Goal: Task Accomplishment & Management: Manage account settings

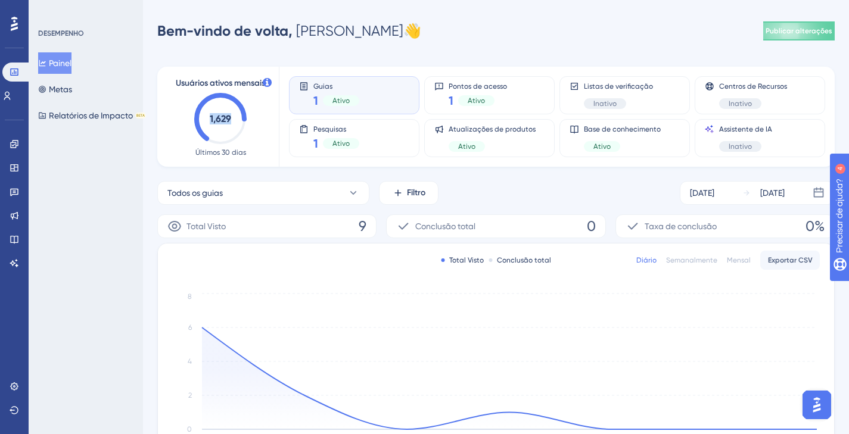
drag, startPoint x: 230, startPoint y: 120, endPoint x: 202, endPoint y: 112, distance: 29.2
click at [202, 112] on icon "1,629" at bounding box center [220, 119] width 52 height 52
click at [211, 119] on text "1,629" at bounding box center [220, 118] width 21 height 11
drag, startPoint x: 209, startPoint y: 117, endPoint x: 237, endPoint y: 122, distance: 27.8
click at [237, 122] on icon "1,629" at bounding box center [220, 119] width 52 height 52
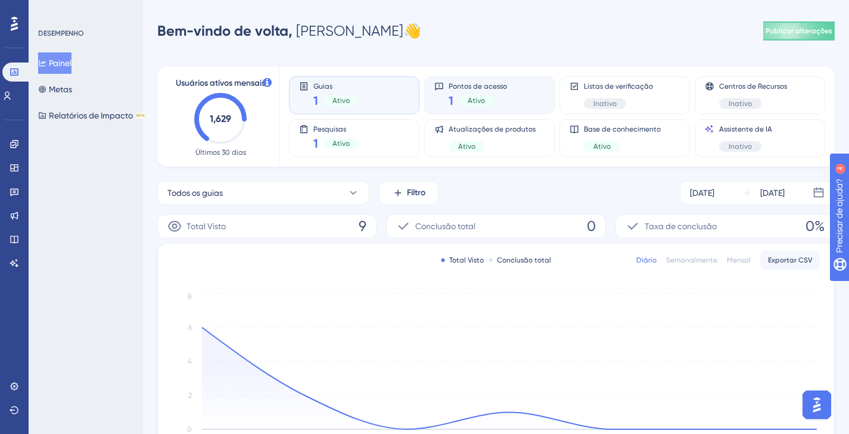
click at [463, 82] on font "Pontos de acesso" at bounding box center [478, 86] width 58 height 8
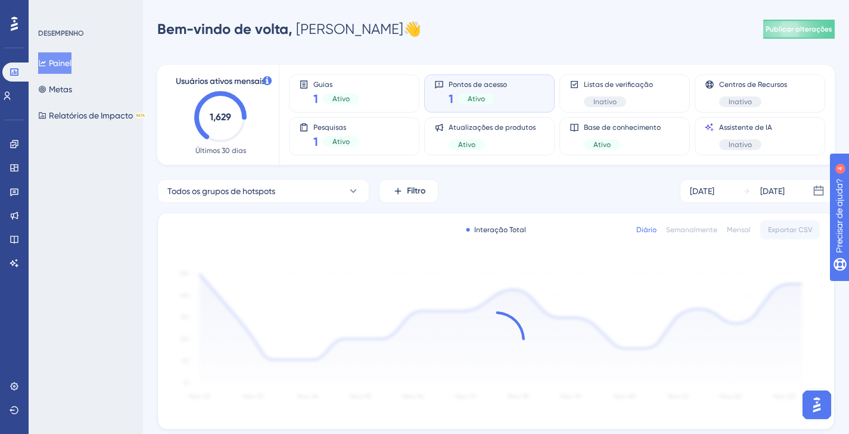
scroll to position [2, 0]
click at [87, 94] on div "Painel Metas Relatórios de Impacto BETA" at bounding box center [86, 89] width 97 height 74
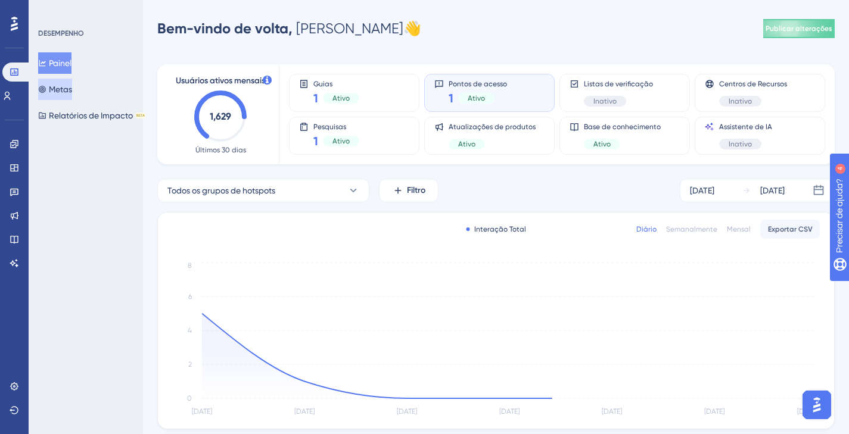
click at [72, 88] on font "Metas" at bounding box center [60, 90] width 23 height 10
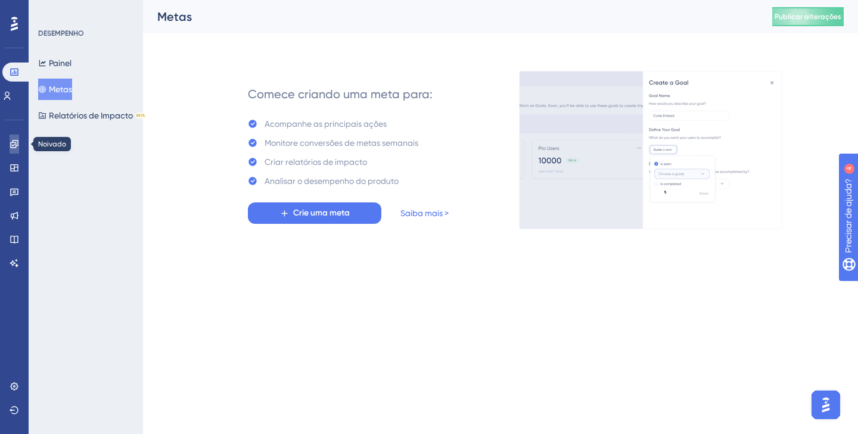
click at [11, 146] on icon at bounding box center [15, 144] width 10 height 10
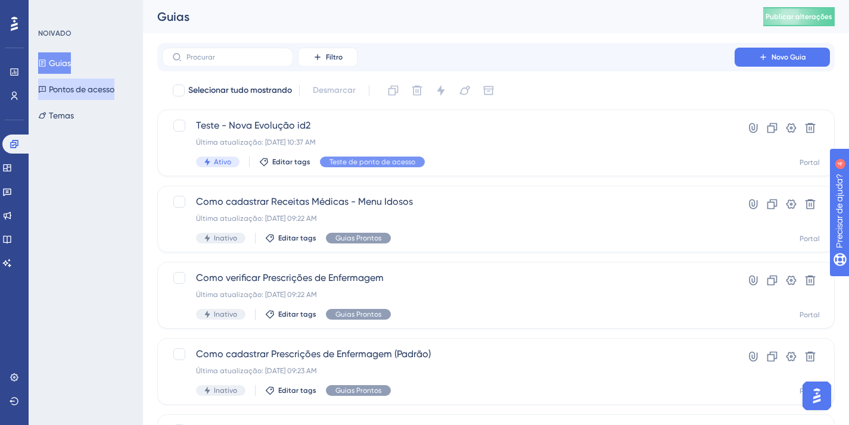
click at [86, 91] on font "Pontos de acesso" at bounding box center [82, 90] width 66 height 10
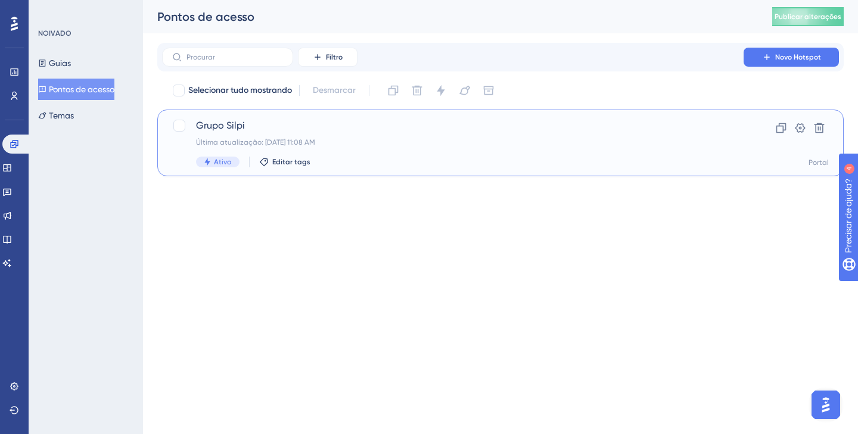
click at [251, 125] on span "Grupo Silpi" at bounding box center [453, 126] width 514 height 14
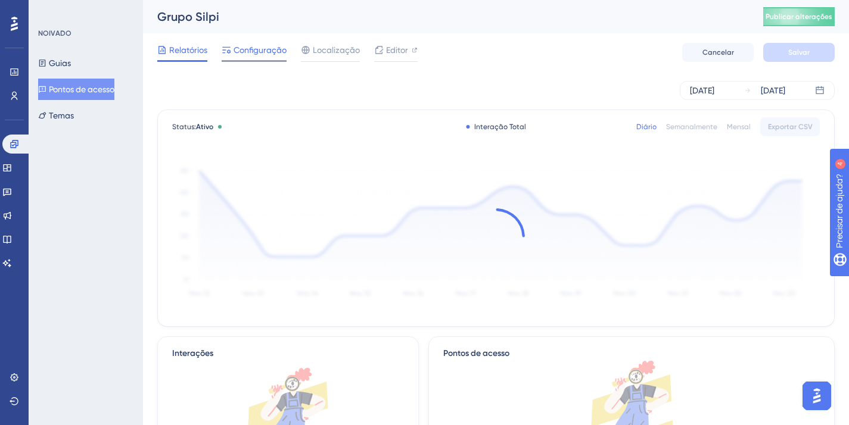
click at [255, 51] on font "Configuração" at bounding box center [260, 50] width 53 height 10
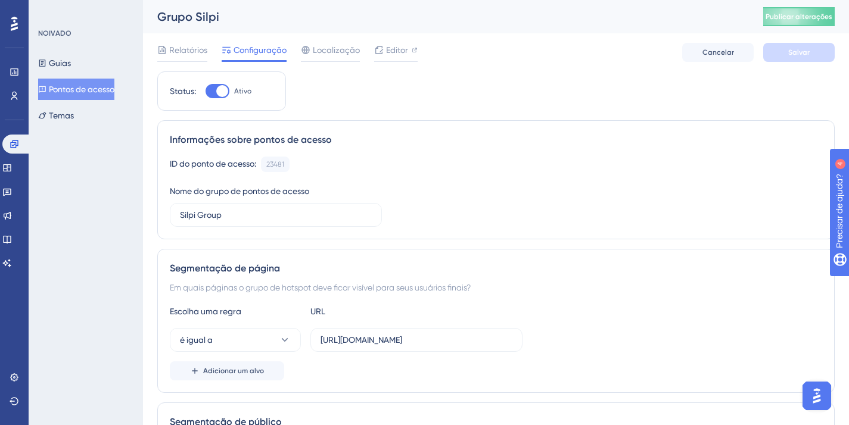
click at [218, 92] on div at bounding box center [222, 91] width 12 height 12
click at [206, 92] on input "Ativo" at bounding box center [205, 91] width 1 height 1
checkbox input "false"
click at [807, 49] on font "Salvar" at bounding box center [798, 52] width 21 height 8
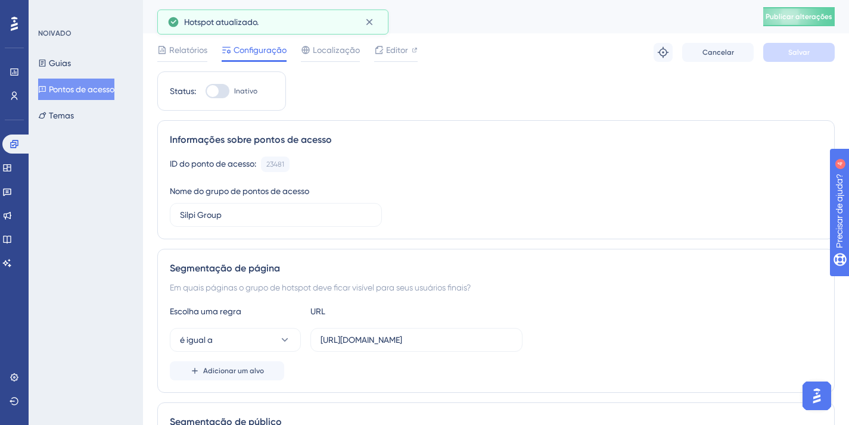
click at [88, 60] on div "Guias Pontos de acesso Temas" at bounding box center [86, 89] width 97 height 74
click at [71, 63] on button "Guias" at bounding box center [54, 62] width 33 height 21
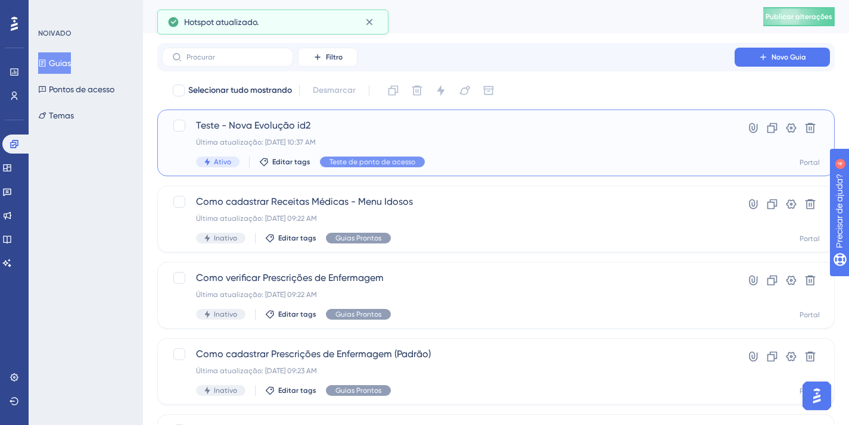
drag, startPoint x: 222, startPoint y: 129, endPoint x: 228, endPoint y: 127, distance: 6.8
click at [228, 127] on font "Teste - Nova Evolução id2" at bounding box center [253, 125] width 114 height 11
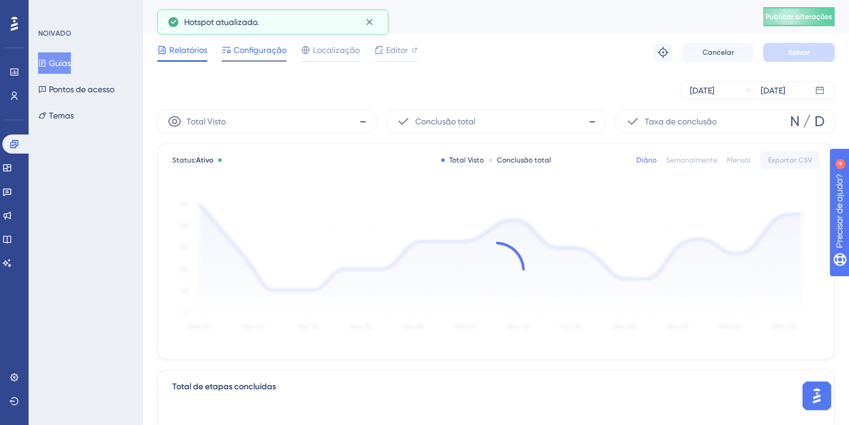
click at [243, 56] on span "Configuração" at bounding box center [260, 50] width 53 height 14
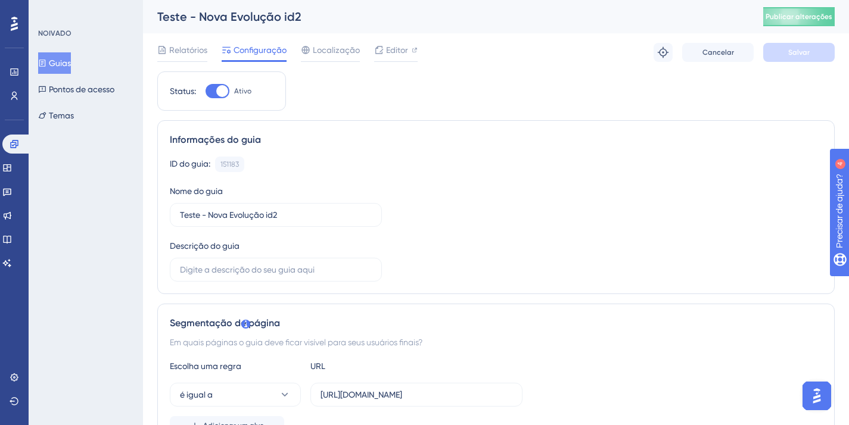
click at [232, 87] on label "Ativo" at bounding box center [229, 91] width 46 height 14
click at [206, 91] on input "Ativo" at bounding box center [205, 91] width 1 height 1
checkbox input "false"
click at [783, 54] on button "Salvar" at bounding box center [798, 52] width 71 height 19
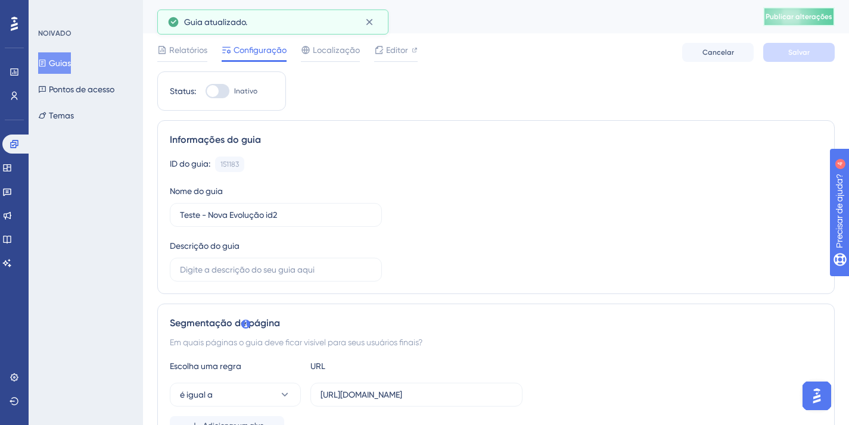
click at [791, 24] on button "Publicar alterações" at bounding box center [798, 16] width 71 height 19
click at [82, 102] on div "Guias Pontos de acesso Temas" at bounding box center [86, 89] width 97 height 74
click at [86, 96] on font "Pontos de acesso" at bounding box center [82, 89] width 66 height 14
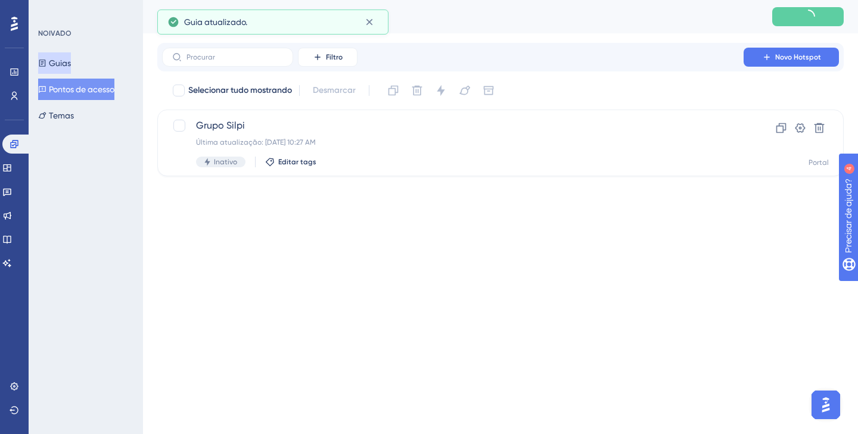
click at [71, 67] on font "Guias" at bounding box center [60, 63] width 22 height 10
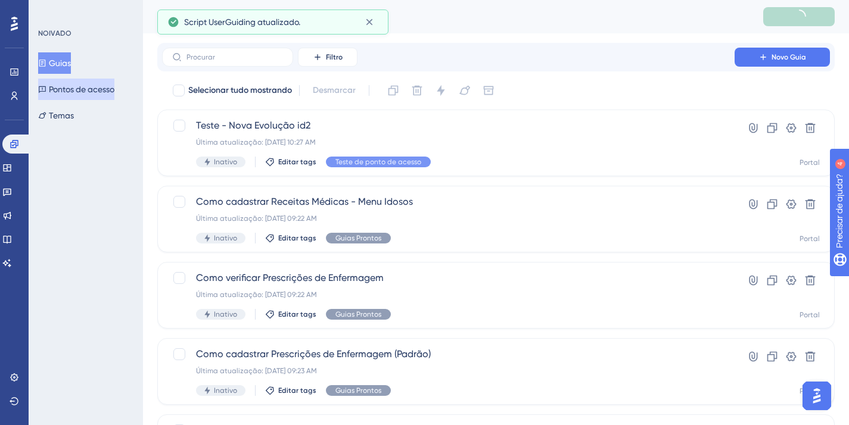
click at [95, 93] on font "Pontos de acesso" at bounding box center [82, 90] width 66 height 10
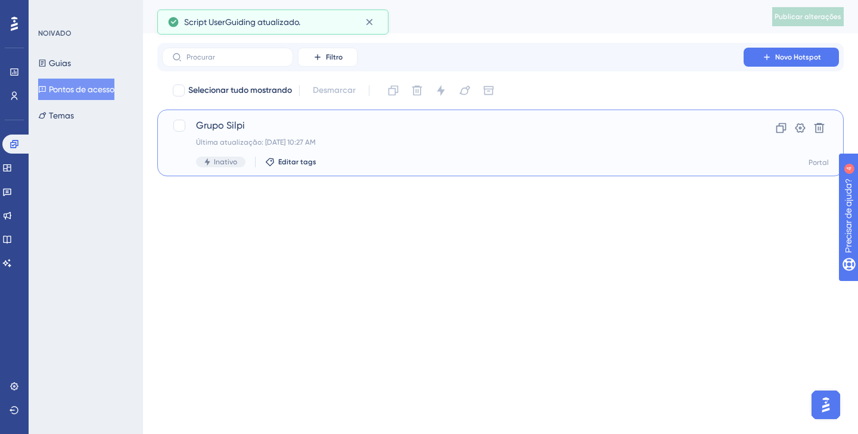
click at [272, 167] on div "Inativo Editar tags" at bounding box center [453, 162] width 514 height 11
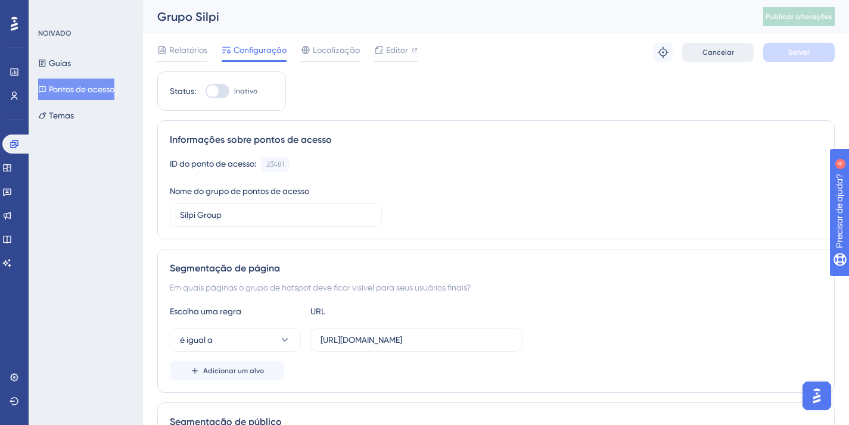
click at [705, 44] on button "Cancelar" at bounding box center [717, 52] width 71 height 19
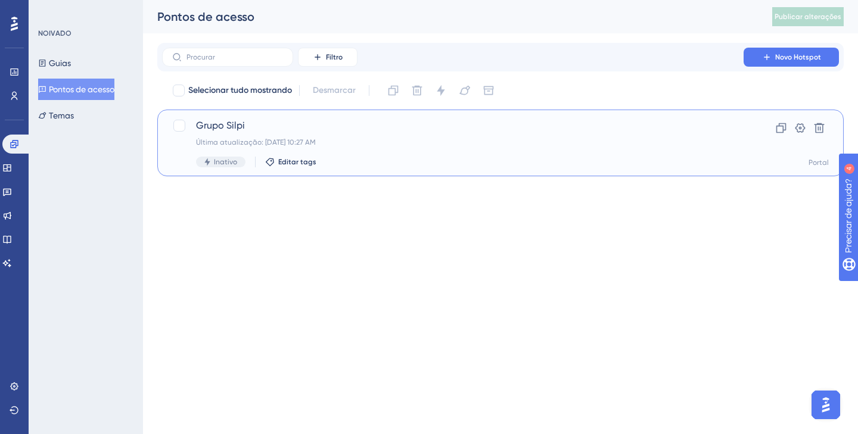
click at [293, 157] on div "Inativo Editar tags" at bounding box center [453, 162] width 514 height 11
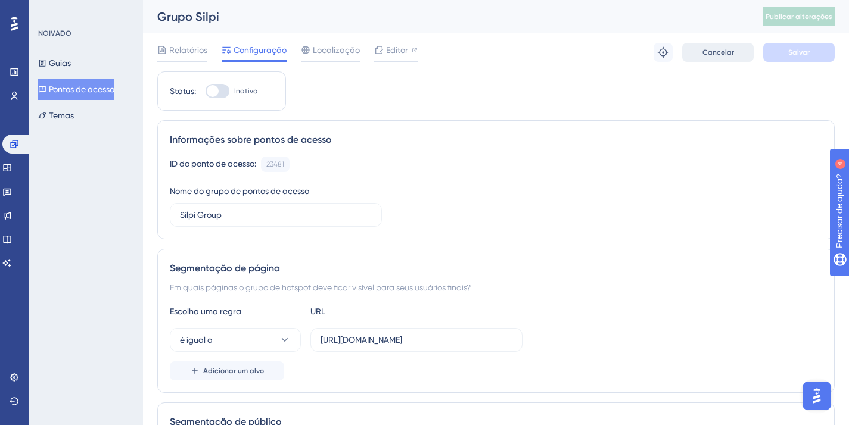
click at [748, 46] on button "Cancelar" at bounding box center [717, 52] width 71 height 19
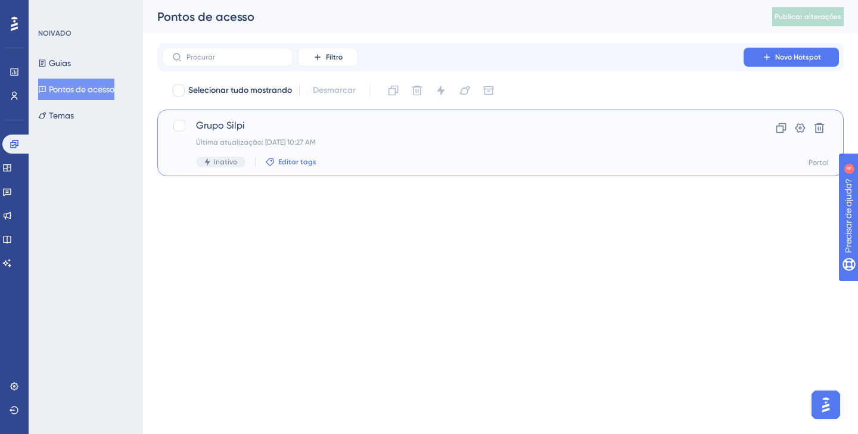
click at [293, 165] on font "Editar tags" at bounding box center [297, 162] width 38 height 8
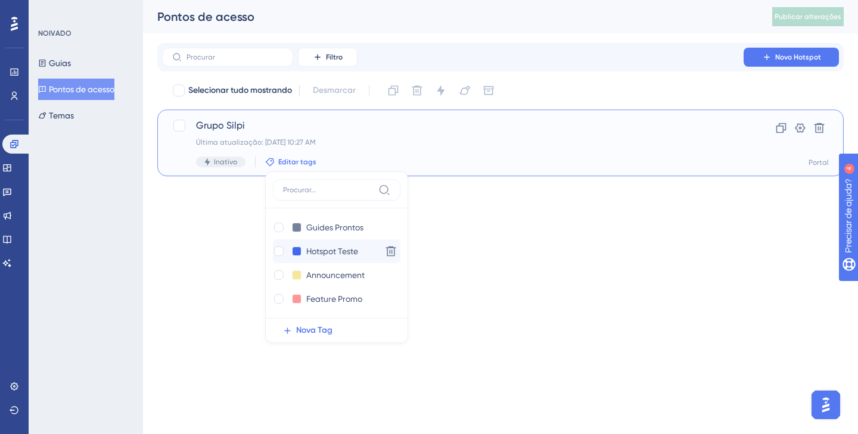
click at [326, 259] on div "Teste de ponto de acesso Hotspot Teste Excluir" at bounding box center [336, 252] width 127 height 24
click at [314, 254] on input "Hotspot Teste" at bounding box center [333, 251] width 55 height 15
click at [289, 252] on div "Teste de ponto de acesso Hotspot Teste" at bounding box center [325, 251] width 104 height 15
click at [278, 250] on div at bounding box center [279, 252] width 10 height 10
checkbox input "true"
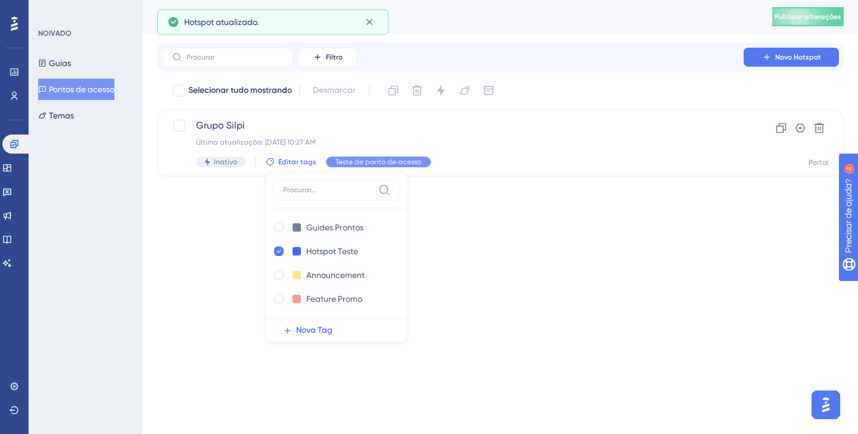
click at [257, 0] on html "Desempenho Usuários Noivado Widgets Opinião Atualizações de produtos Base de co…" at bounding box center [429, 0] width 858 height 0
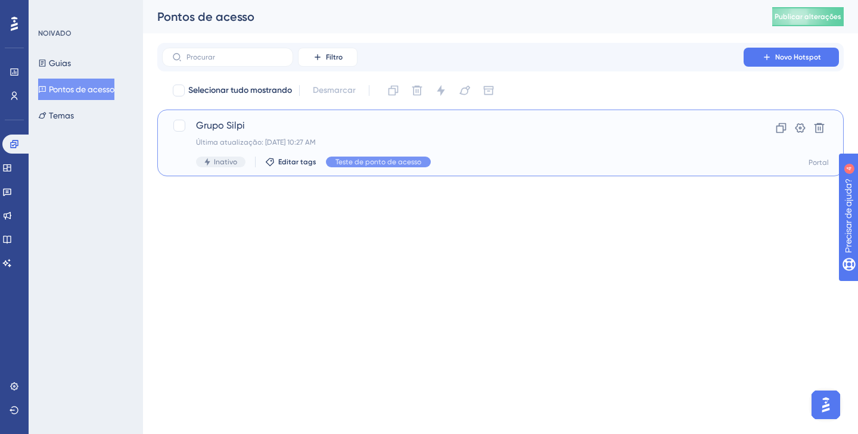
click at [201, 163] on div "Inativo" at bounding box center [220, 162] width 49 height 11
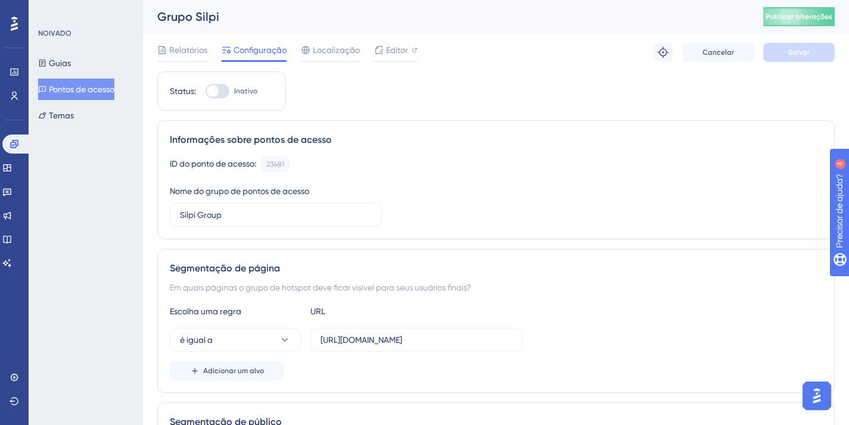
click at [233, 91] on label "Inativo" at bounding box center [232, 91] width 52 height 14
click at [206, 91] on input "Inativo" at bounding box center [205, 91] width 1 height 1
checkbox input "true"
click at [776, 52] on button "Salvar" at bounding box center [798, 52] width 71 height 19
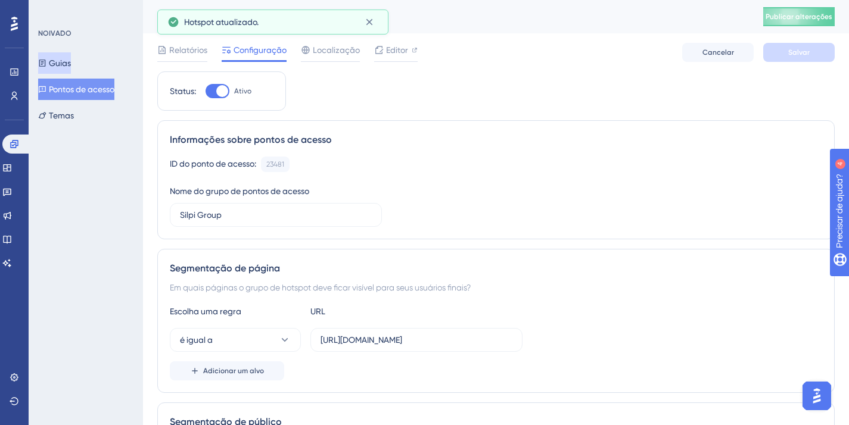
click at [71, 68] on button "Guias" at bounding box center [54, 62] width 33 height 21
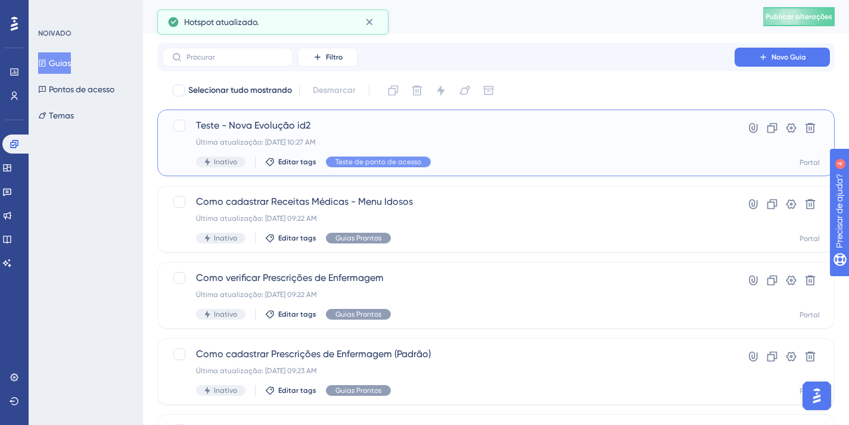
click at [240, 129] on font "Teste - Nova Evolução id2" at bounding box center [253, 125] width 114 height 11
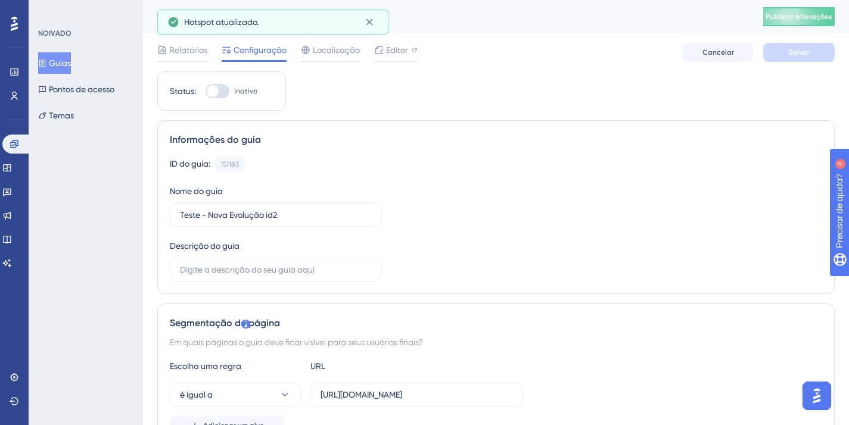
click at [222, 73] on div "Status: Inativo" at bounding box center [221, 90] width 129 height 39
click at [224, 88] on div at bounding box center [218, 91] width 24 height 14
click at [206, 91] on input "Inativo" at bounding box center [205, 91] width 1 height 1
checkbox input "true"
click at [774, 50] on button "Salvar" at bounding box center [798, 52] width 71 height 19
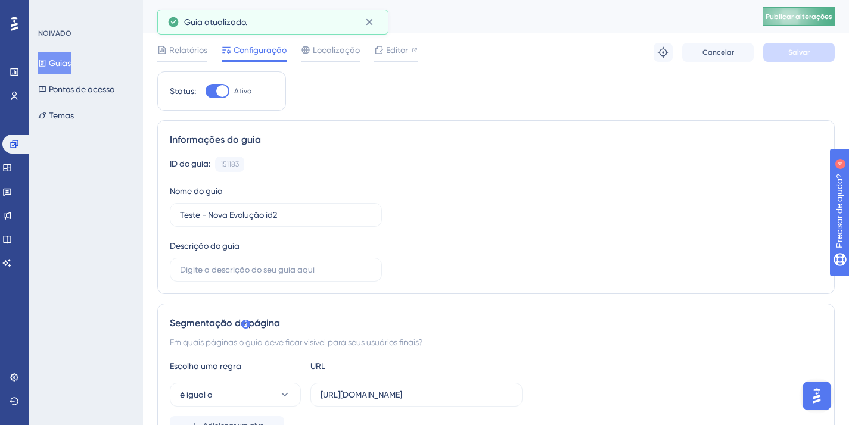
click at [795, 17] on font "Publicar alterações" at bounding box center [799, 17] width 67 height 8
click at [363, 24] on icon at bounding box center [369, 22] width 12 height 12
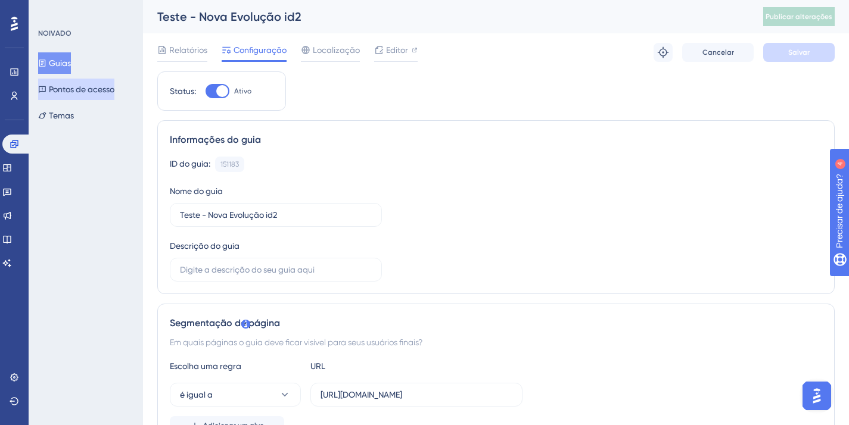
click at [73, 93] on font "Pontos de acesso" at bounding box center [82, 90] width 66 height 10
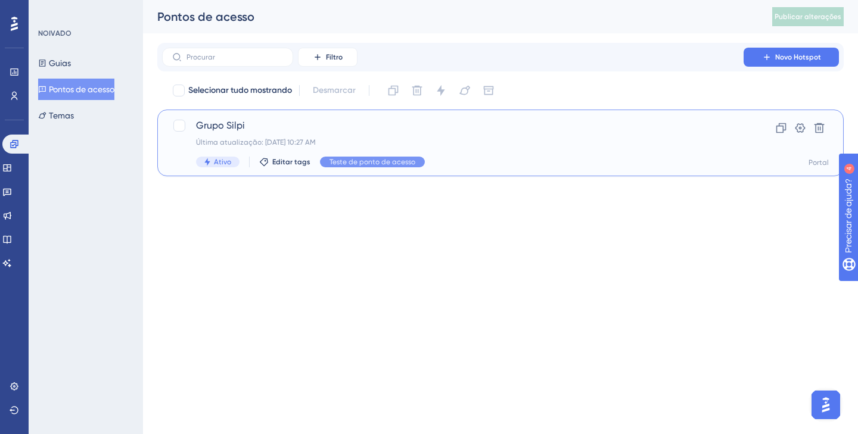
click at [341, 113] on div "Grupo Silpi Última atualização: 08 de set. de 2025 10:27 AM Ativo Editar tags T…" at bounding box center [500, 143] width 686 height 67
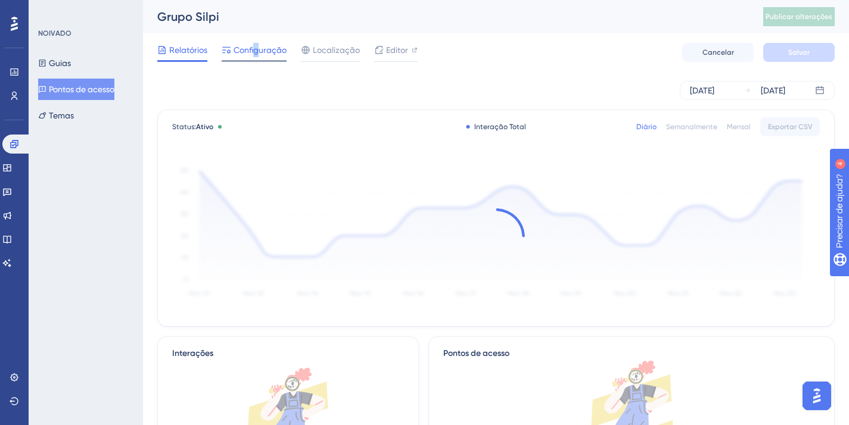
click at [256, 47] on font "Configuração" at bounding box center [260, 50] width 53 height 10
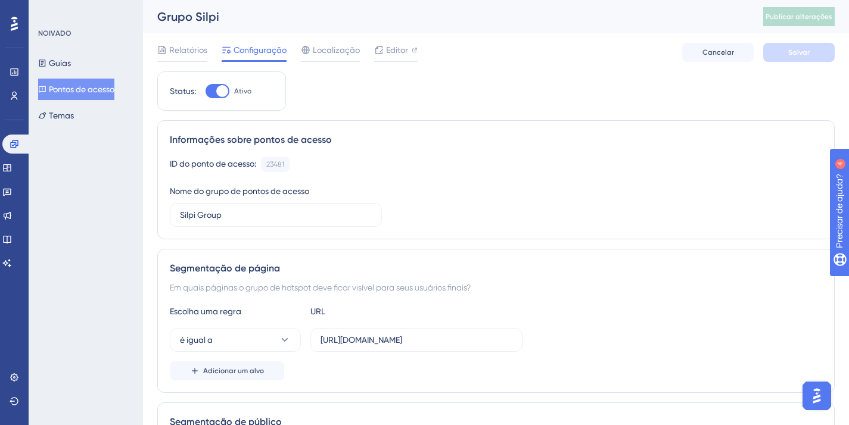
click at [389, 43] on span "Editor" at bounding box center [397, 50] width 22 height 14
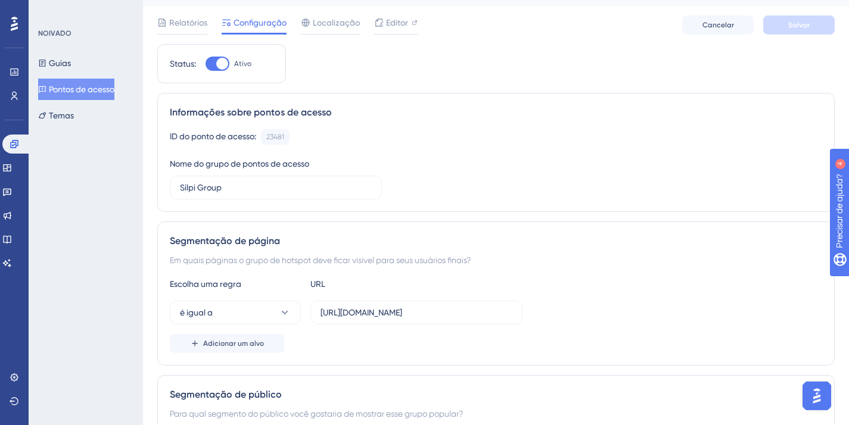
scroll to position [38, 0]
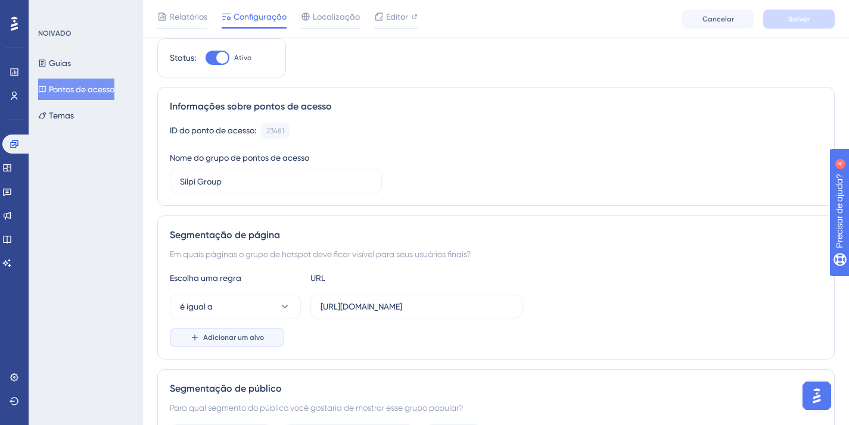
click at [240, 344] on button "Adicionar um alvo" at bounding box center [227, 337] width 114 height 19
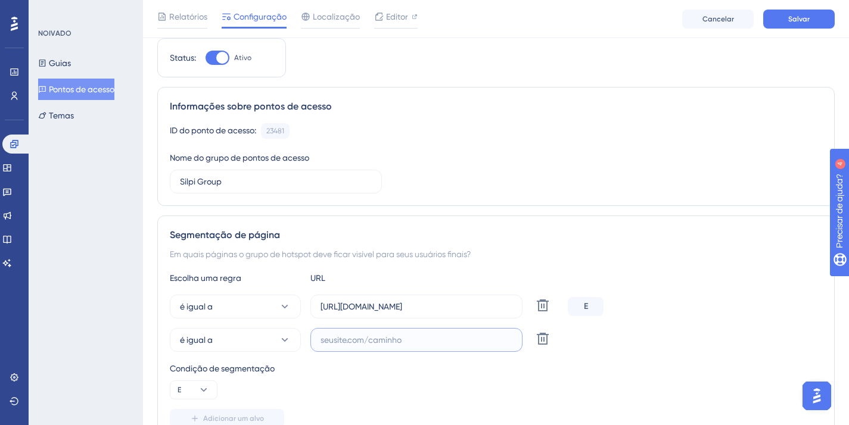
click at [328, 345] on input "text" at bounding box center [417, 340] width 192 height 13
paste input "https://homologacao.silpi.com.br/SinalVital/Consulta"
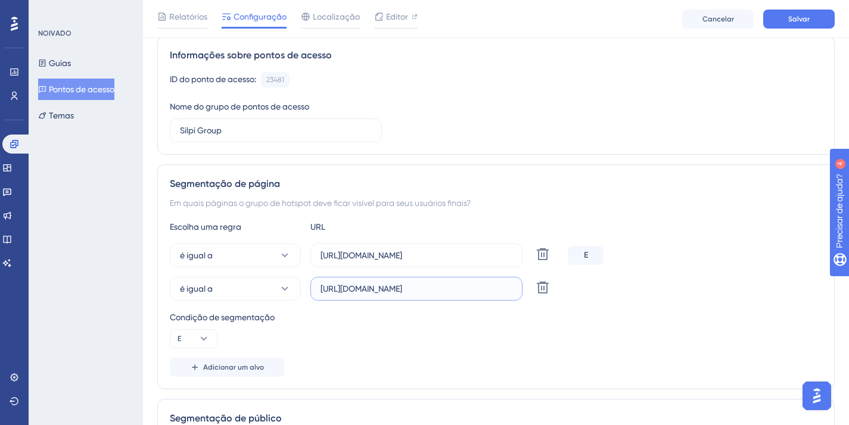
scroll to position [105, 0]
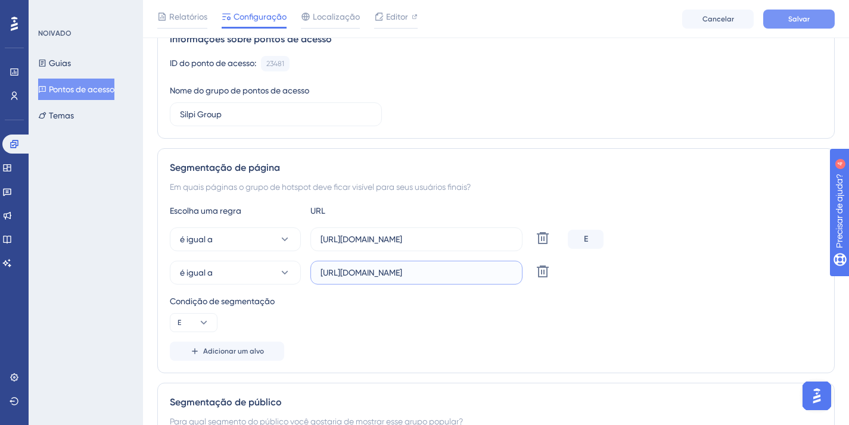
type input "https://homologacao.silpi.com.br/SinalVital/Consulta"
click at [821, 15] on button "Salvar" at bounding box center [798, 19] width 71 height 19
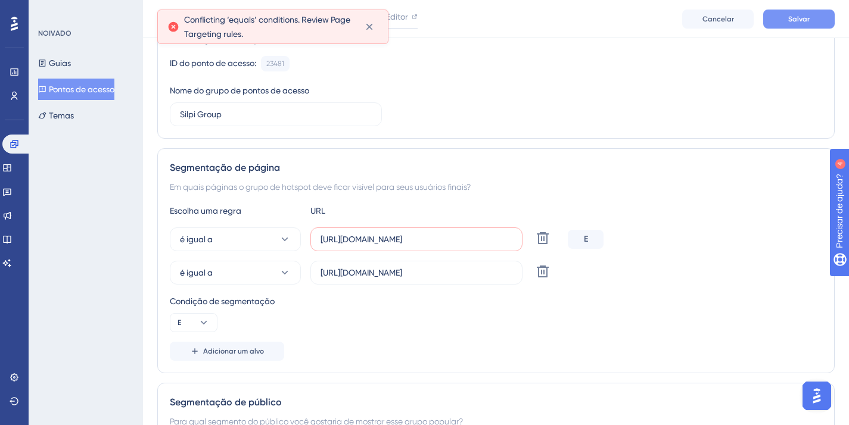
scroll to position [132, 0]
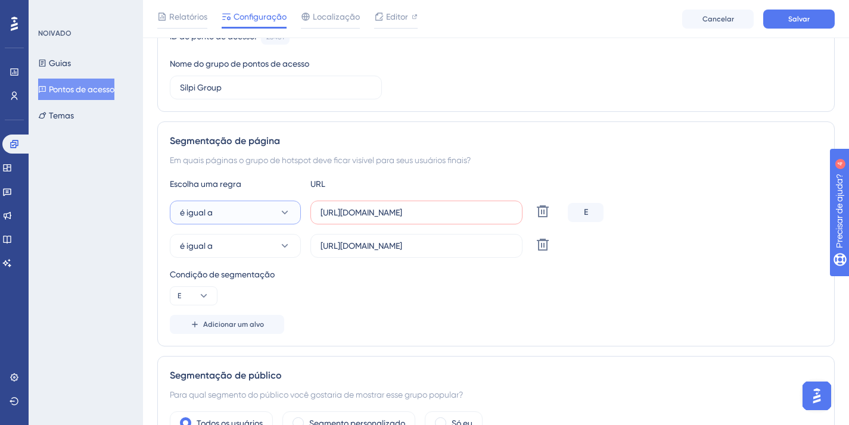
click at [281, 206] on button "é igual a" at bounding box center [235, 213] width 131 height 24
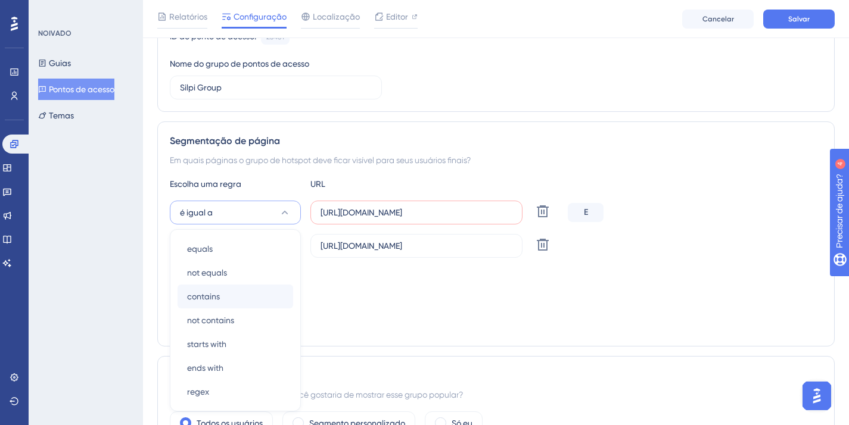
scroll to position [232, 0]
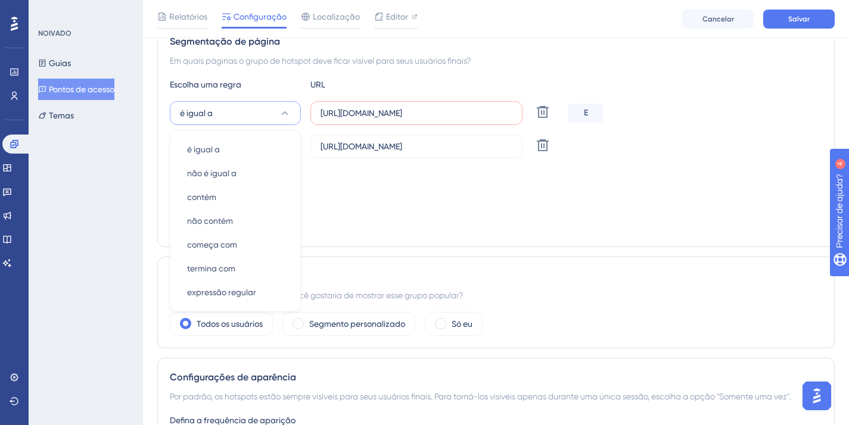
click at [251, 122] on button "é igual a" at bounding box center [235, 113] width 131 height 24
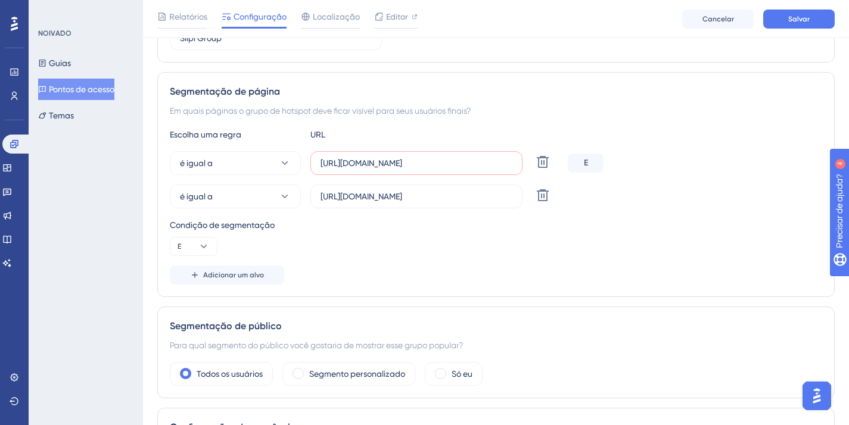
scroll to position [181, 0]
click at [548, 195] on icon at bounding box center [543, 196] width 14 height 14
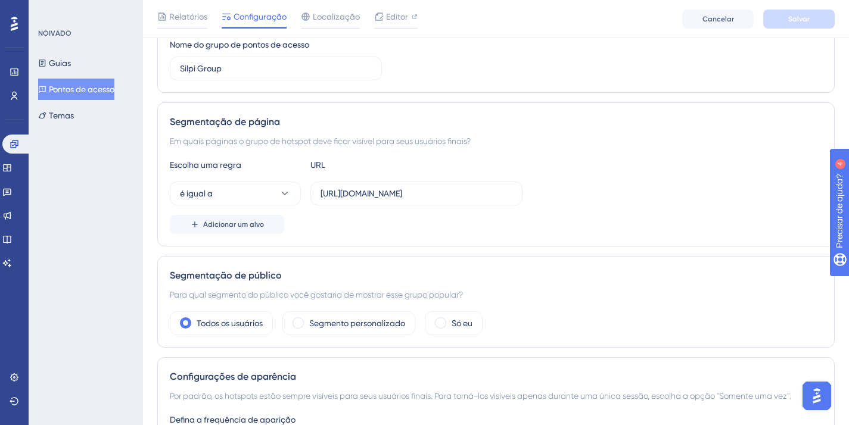
scroll to position [132, 0]
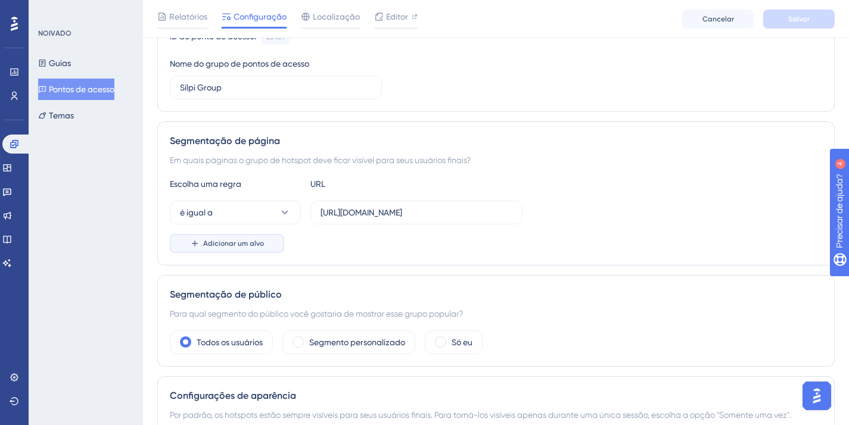
click at [241, 236] on button "Adicionar um alvo" at bounding box center [227, 243] width 114 height 19
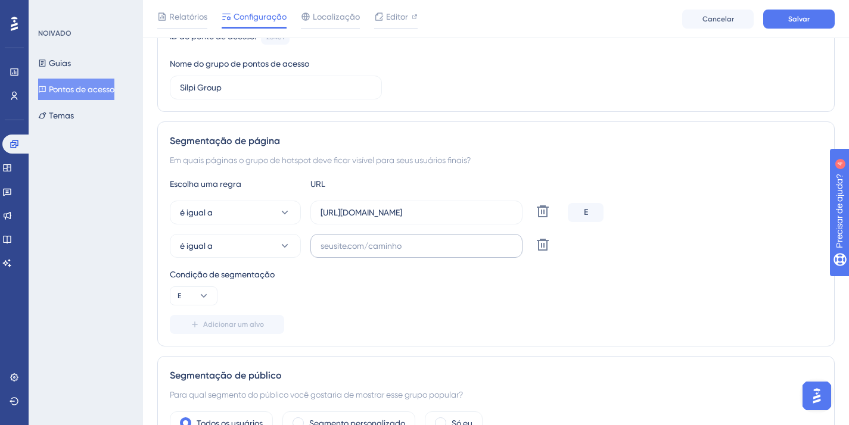
click at [380, 253] on label at bounding box center [416, 246] width 212 height 24
click at [380, 253] on input "text" at bounding box center [417, 246] width 192 height 13
paste input "https://homologacao.silpi.com.br/SinalVital/Consulta"
type input "https://homologacao.silpi.com.br/SinalVital/Consulta"
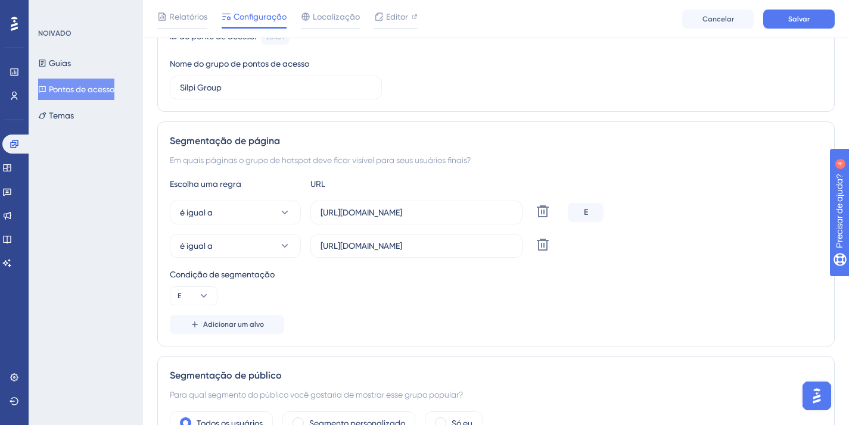
scroll to position [0, 0]
click at [346, 284] on div "Condição de segmentação E" at bounding box center [496, 287] width 652 height 38
click at [194, 288] on button "E" at bounding box center [194, 296] width 48 height 19
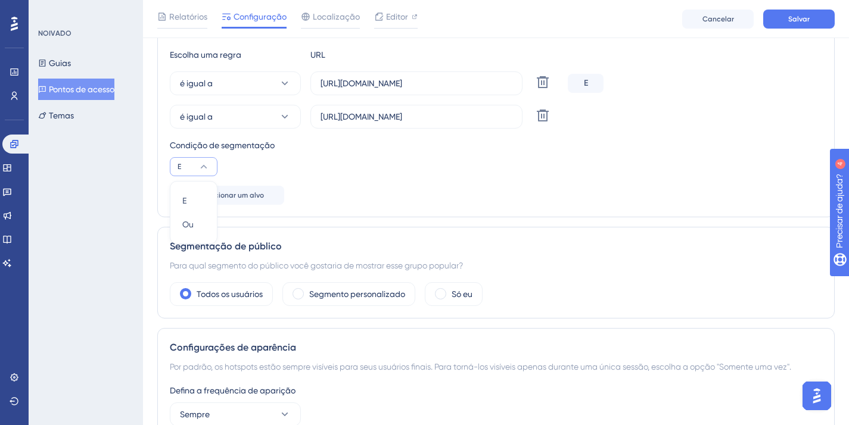
drag, startPoint x: 352, startPoint y: 181, endPoint x: 346, endPoint y: 186, distance: 8.4
click at [351, 182] on div "Escolha uma regra URL é igual a https://homologacao.silpi.com.br/Evolucao/Consu…" at bounding box center [496, 126] width 652 height 157
click at [817, 23] on button "Salvar" at bounding box center [798, 19] width 71 height 19
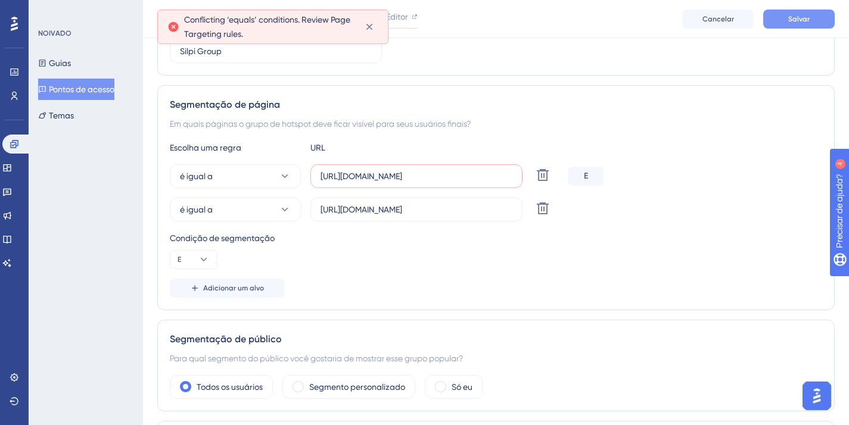
scroll to position [132, 0]
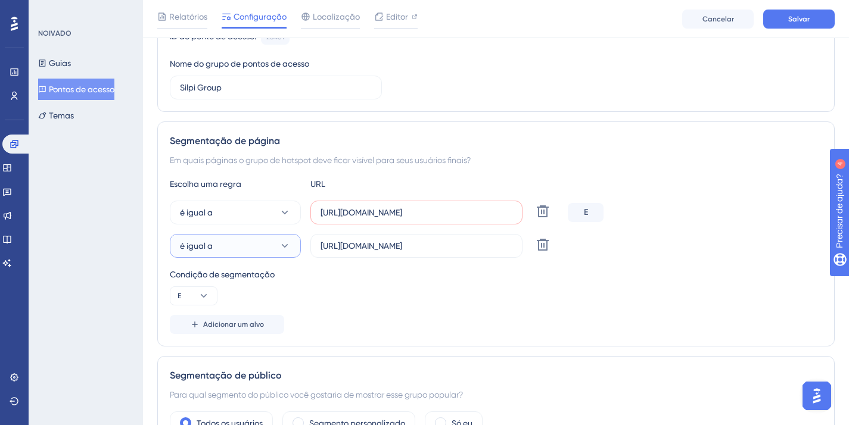
click at [210, 253] on span "é igual a" at bounding box center [196, 246] width 33 height 14
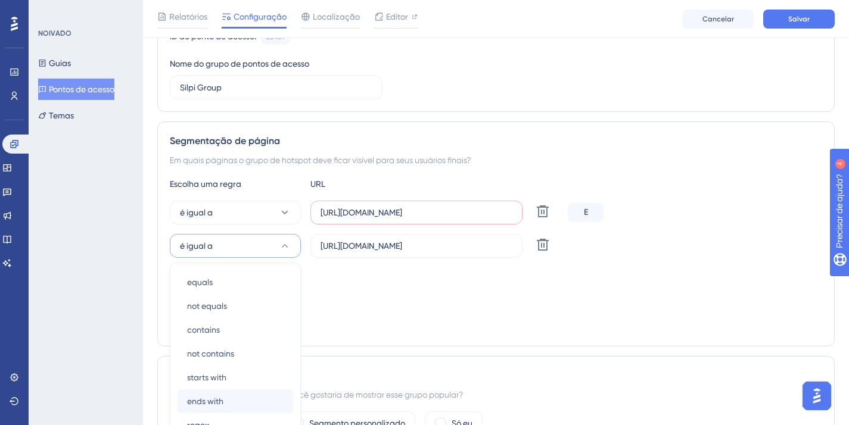
scroll to position [273, 0]
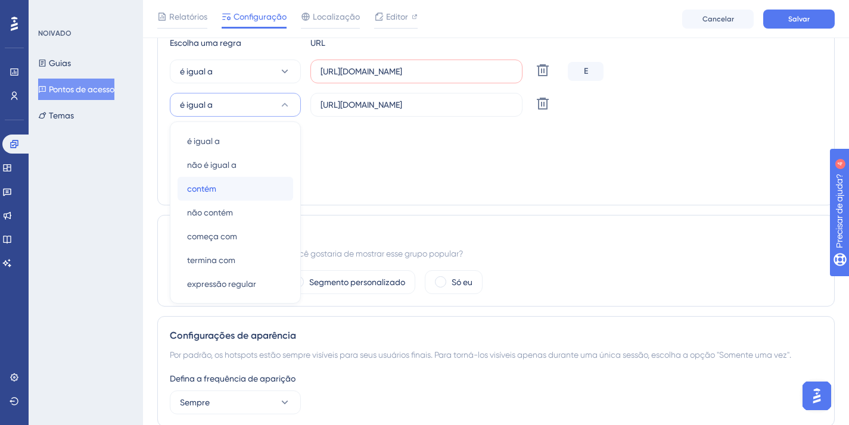
click at [222, 196] on div "contém contém" at bounding box center [235, 189] width 97 height 24
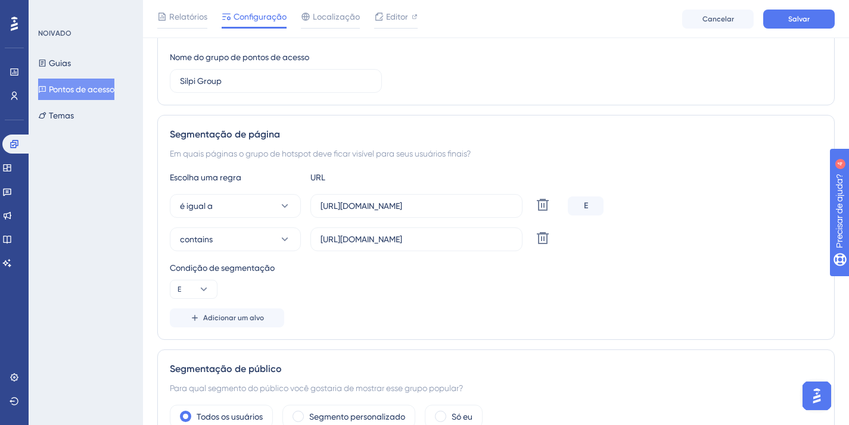
scroll to position [132, 0]
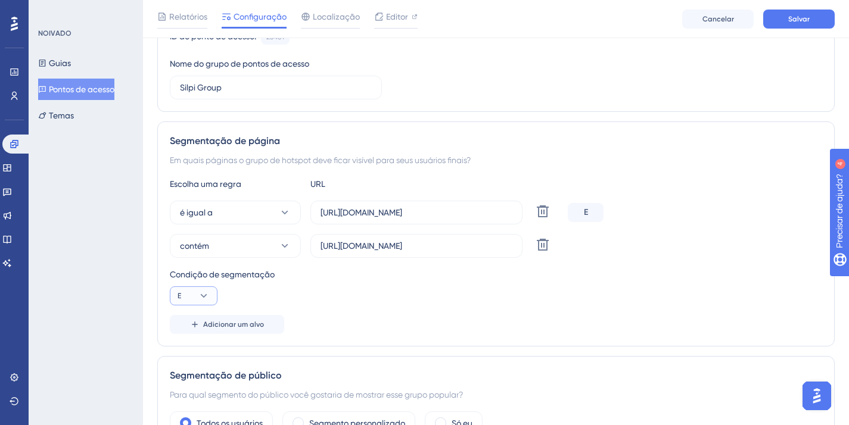
click at [196, 293] on button "E" at bounding box center [194, 296] width 48 height 19
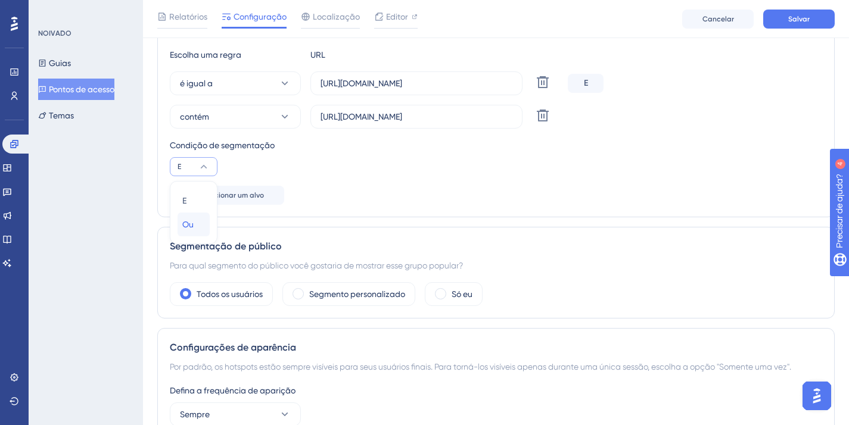
click at [185, 234] on div "Ou Ou" at bounding box center [193, 225] width 23 height 24
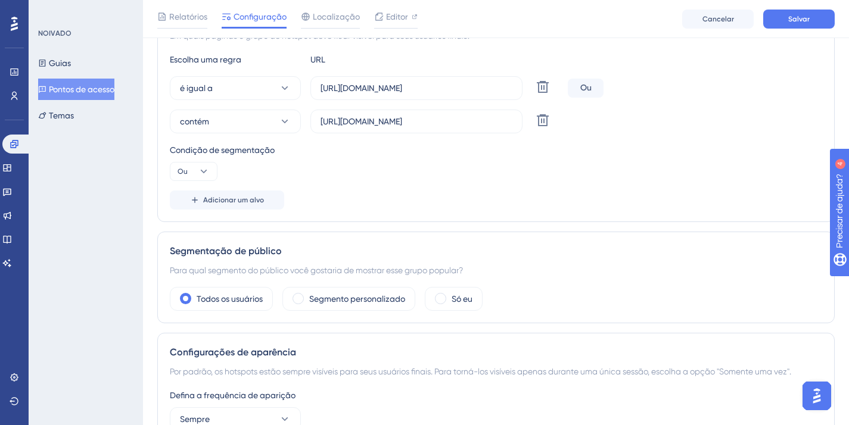
scroll to position [247, 0]
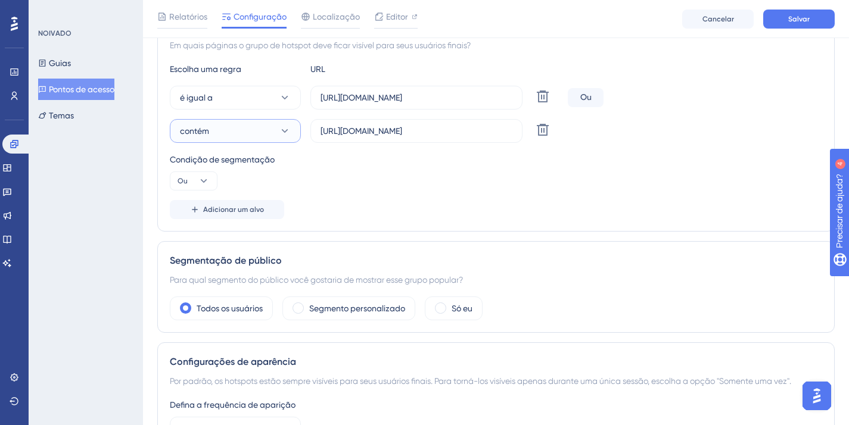
click at [238, 133] on button "contém" at bounding box center [235, 131] width 131 height 24
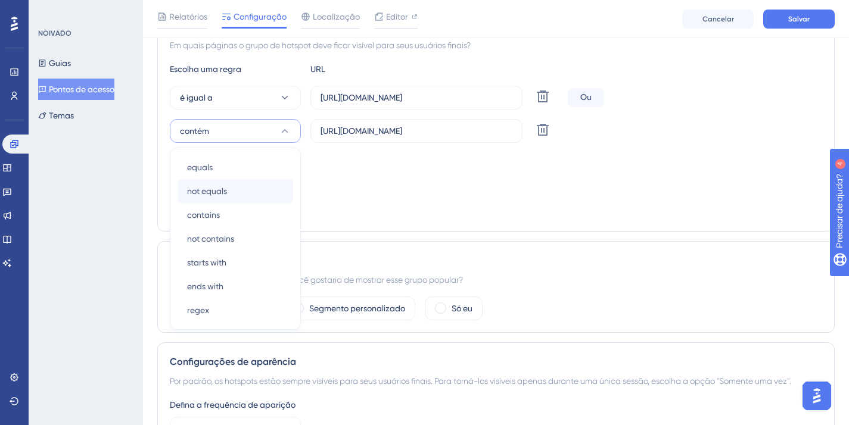
scroll to position [273, 0]
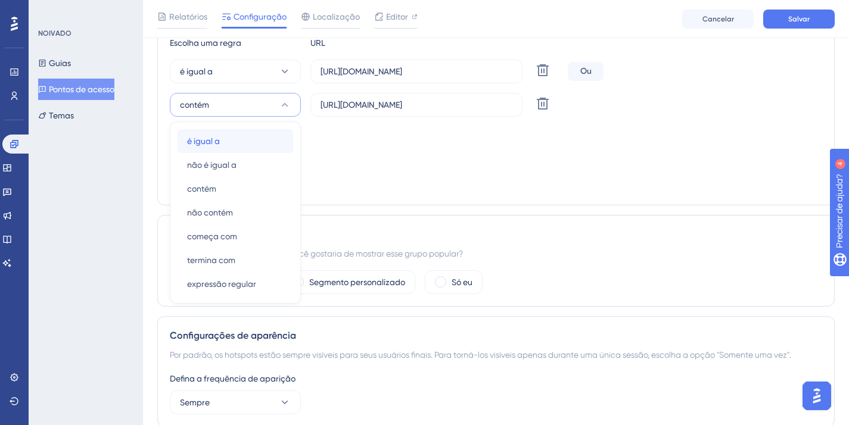
click at [242, 147] on div "é igual a é igual a" at bounding box center [235, 141] width 97 height 24
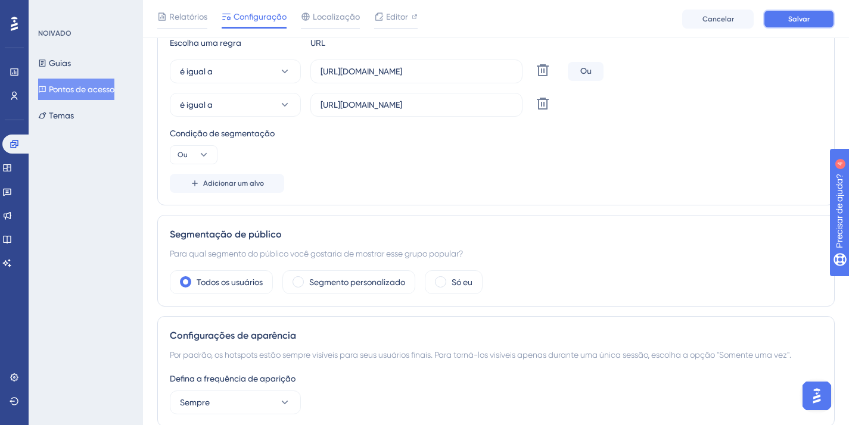
click at [783, 10] on button "Salvar" at bounding box center [798, 19] width 71 height 19
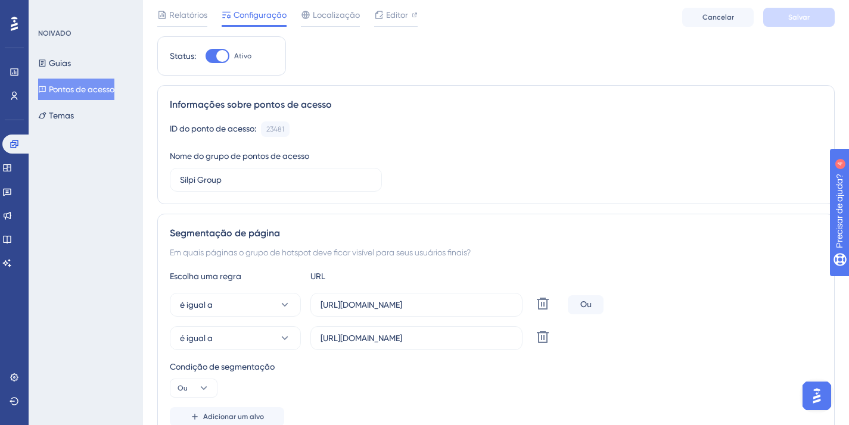
scroll to position [94, 0]
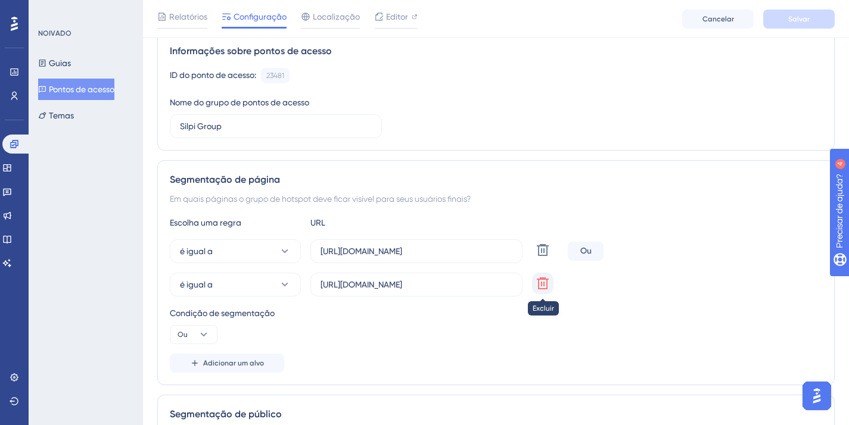
click at [535, 277] on button at bounding box center [542, 283] width 21 height 21
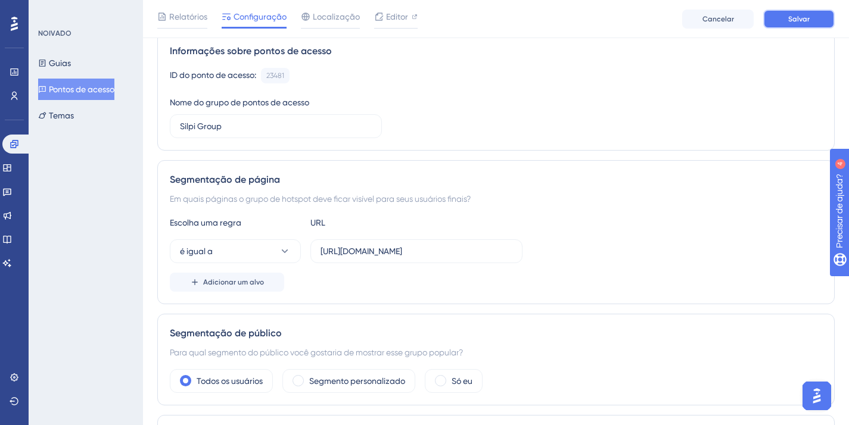
click at [772, 20] on button "Salvar" at bounding box center [798, 19] width 71 height 19
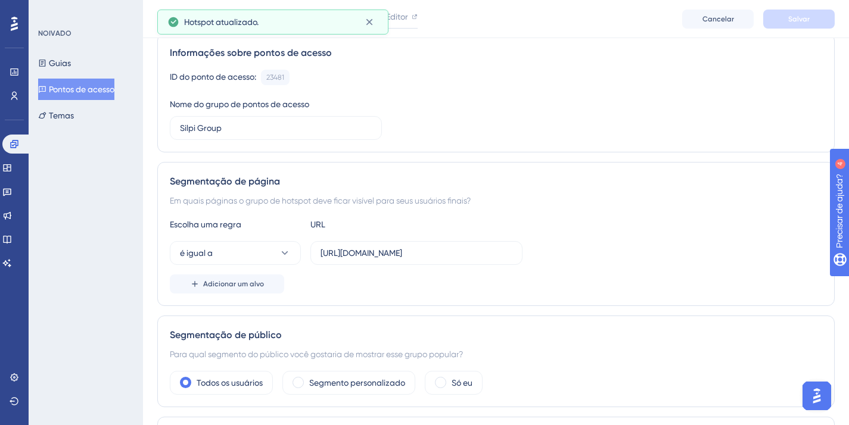
scroll to position [0, 0]
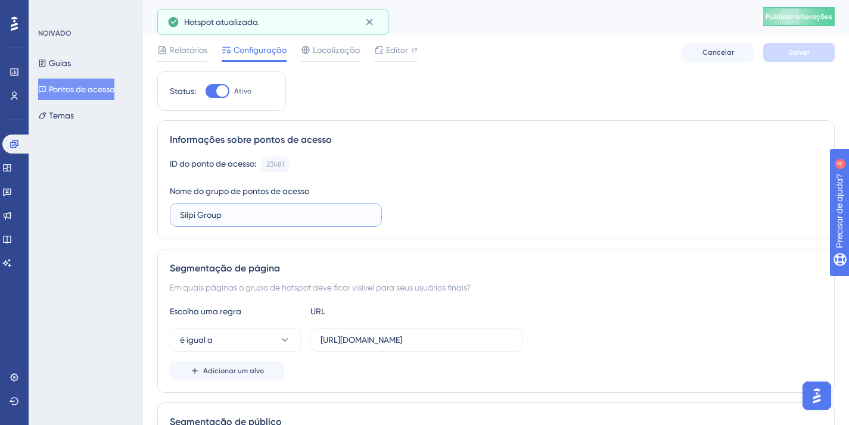
click at [276, 214] on input "Silpi Group" at bounding box center [276, 215] width 192 height 13
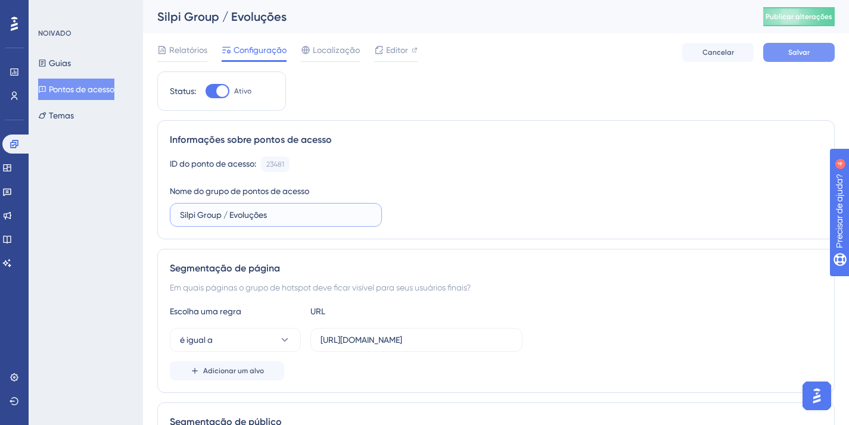
type input "Silpi Group / Evoluções"
click at [810, 52] on button "Salvar" at bounding box center [798, 52] width 71 height 19
click at [723, 60] on button "Cancelar" at bounding box center [717, 52] width 71 height 19
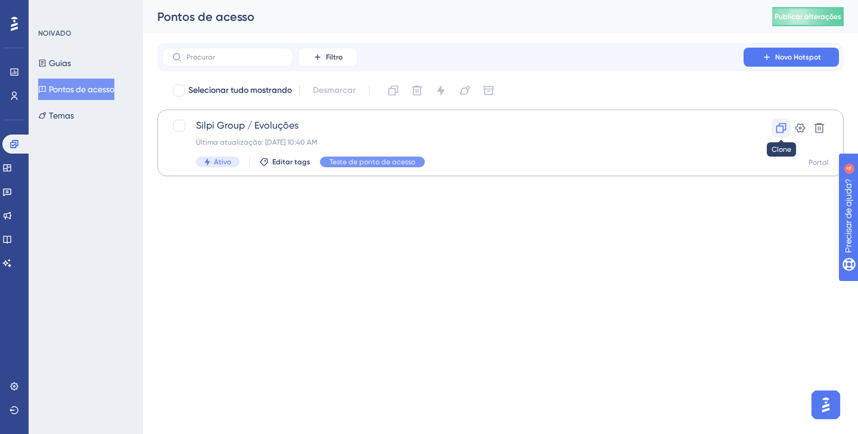
click at [783, 125] on icon at bounding box center [781, 128] width 12 height 12
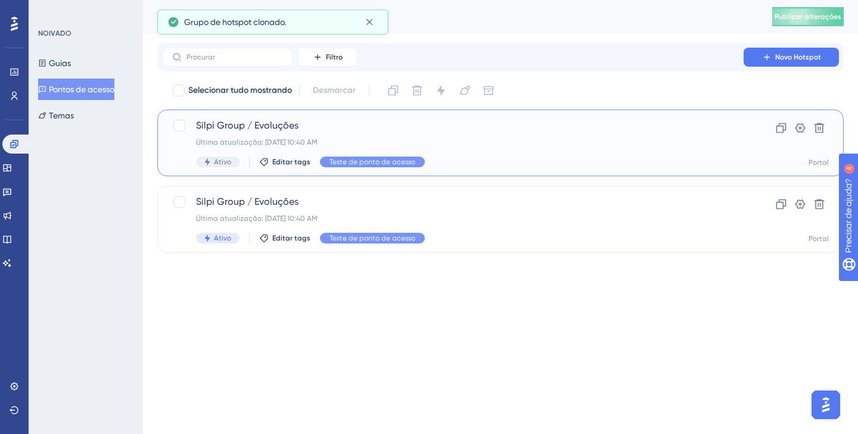
click at [293, 141] on font "Última atualização: 08 de set. de 2025 10:40 AM" at bounding box center [257, 142] width 122 height 8
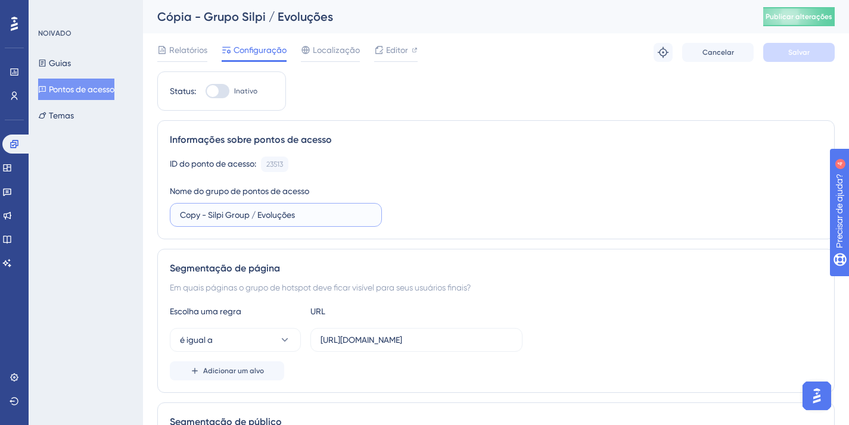
click at [300, 219] on input "Copy - Silpi Group / Evoluções" at bounding box center [276, 215] width 192 height 13
click at [294, 217] on input "Copy - Silpi Group / Evoluções" at bounding box center [276, 215] width 192 height 13
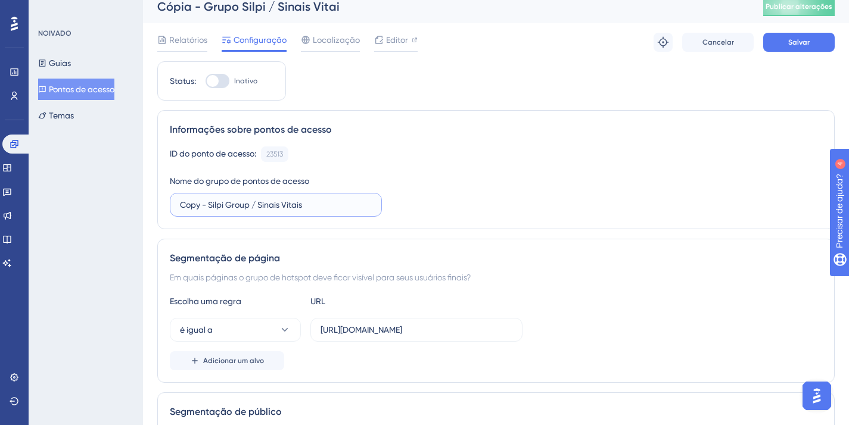
scroll to position [11, 0]
type input "Copy - Silpi Group / Sinais Vitais"
click at [350, 334] on input "https://homologacao.silpi.com.br/Evolucao/Consulta" at bounding box center [417, 329] width 192 height 13
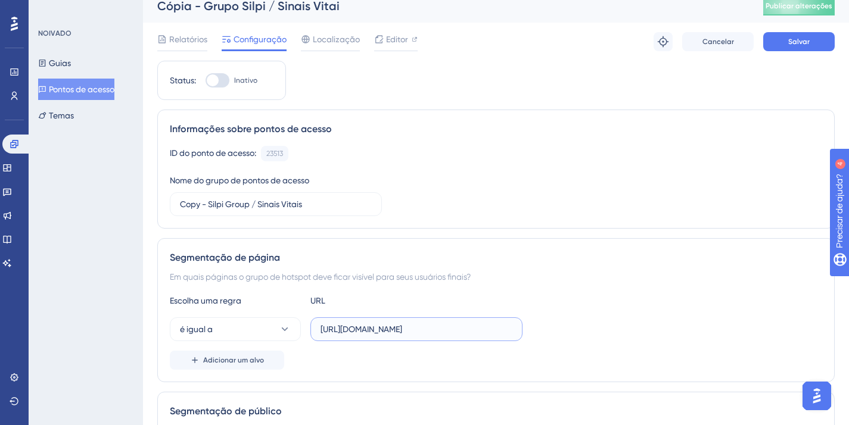
paste input "SinalVital"
type input "https://homologacao.silpi.com.br/SinalVital/Consulta"
click at [801, 52] on div "Relatórios Configuração Localização Editor Solução de problemas Cancelar Salvar" at bounding box center [495, 42] width 677 height 38
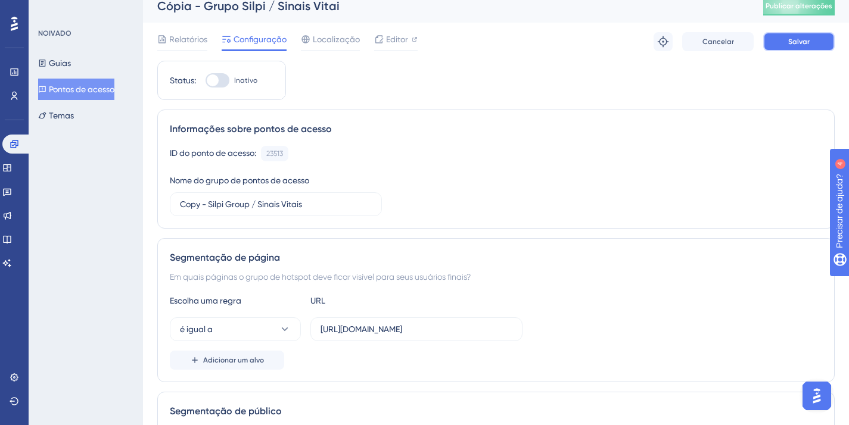
click at [779, 38] on button "Salvar" at bounding box center [798, 41] width 71 height 19
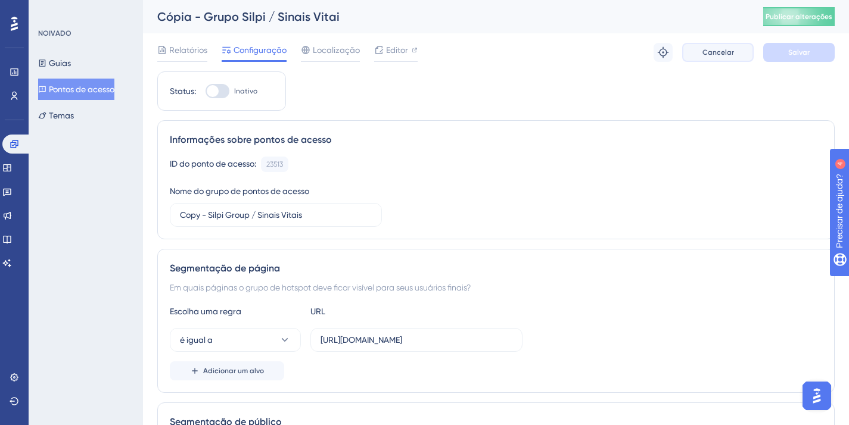
click at [695, 43] on button "Cancelar" at bounding box center [717, 52] width 71 height 19
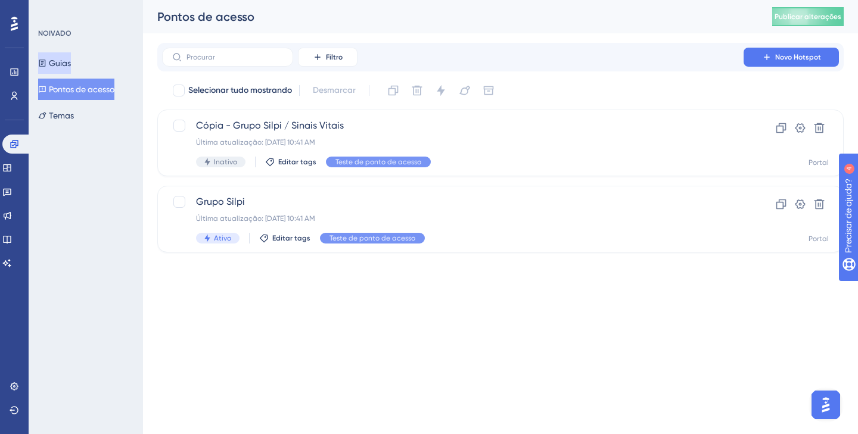
click at [71, 53] on button "Guias" at bounding box center [54, 62] width 33 height 21
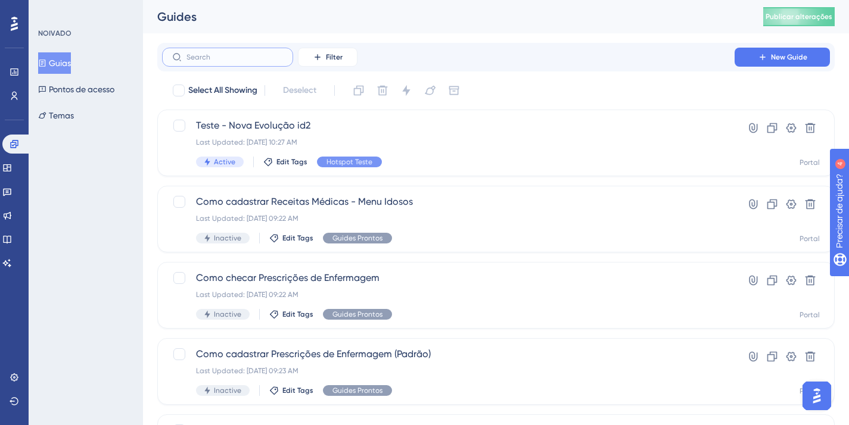
click at [206, 55] on input "text" at bounding box center [234, 57] width 97 height 8
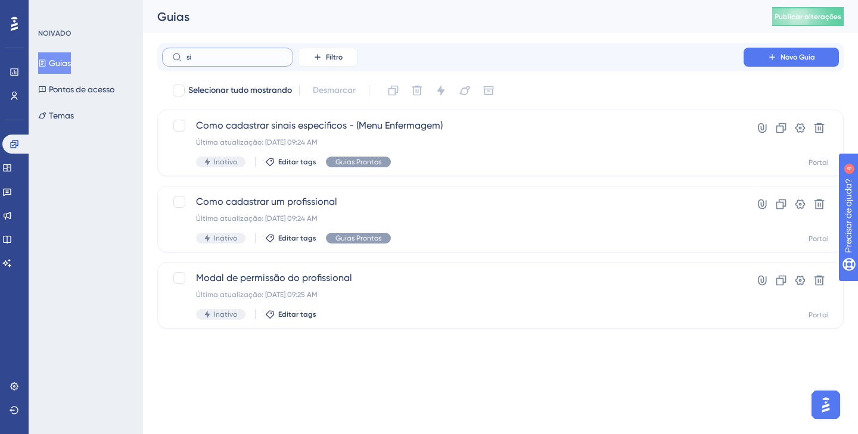
type input "s"
type input "SIa"
checkbox input "true"
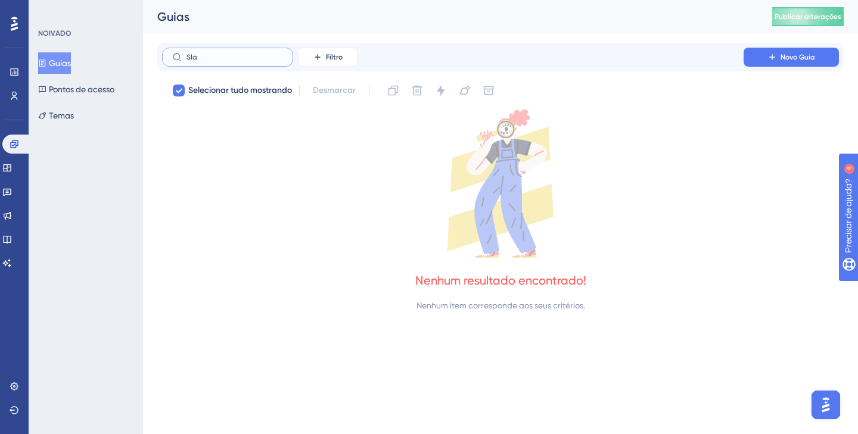
type input "SI"
checkbox input "false"
type input "S"
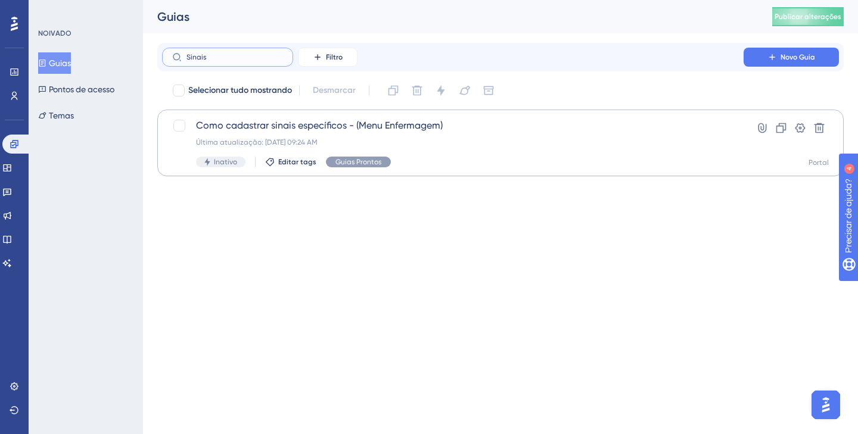
type input "Sinais"
click at [285, 127] on font "Como cadastrar sinais específicos - (Menu Enfermagem)" at bounding box center [319, 125] width 247 height 11
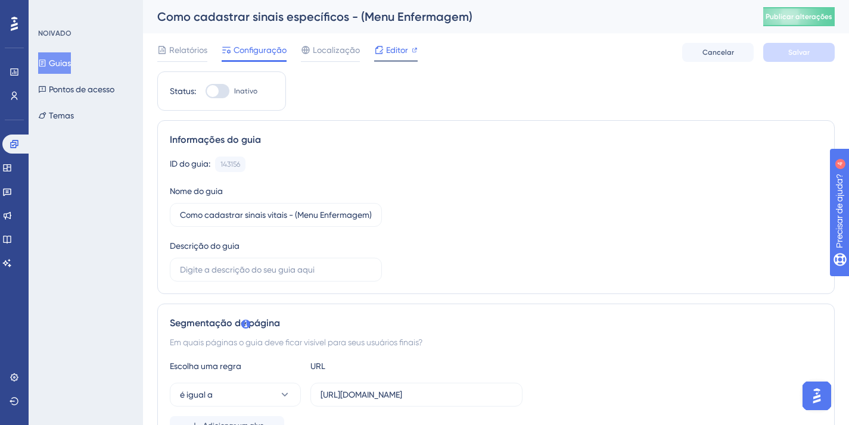
click at [382, 43] on div at bounding box center [379, 50] width 10 height 14
click at [368, 219] on input "Como cadastrar sinais vitais - (Menu Enfermagem)" at bounding box center [276, 215] width 192 height 13
type input "Como cadastrar sinais vitais - (Sinais Vitais)"
click at [315, 25] on div "Como cadastrar sinais específicos - (Sinais Vit) Publicar alterações" at bounding box center [496, 16] width 706 height 33
drag, startPoint x: 316, startPoint y: 20, endPoint x: 339, endPoint y: 25, distance: 23.7
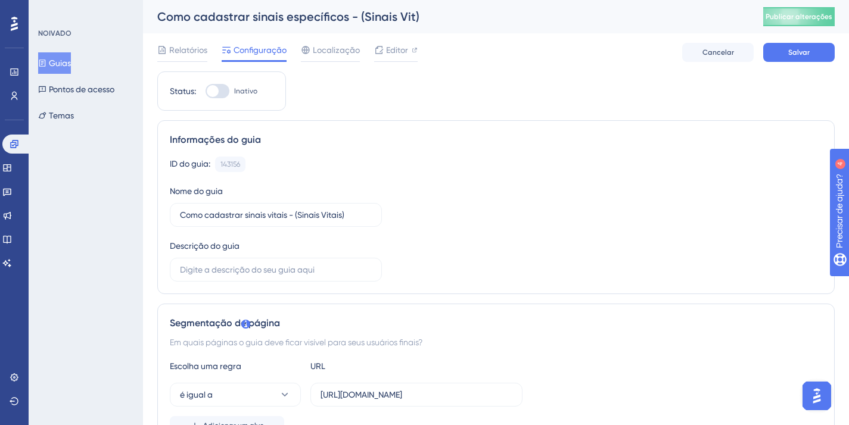
click at [316, 20] on font "Como cadastrar sinais específicos - (Sinais Vit)" at bounding box center [288, 17] width 262 height 14
click at [794, 49] on font "Salvar" at bounding box center [798, 52] width 21 height 8
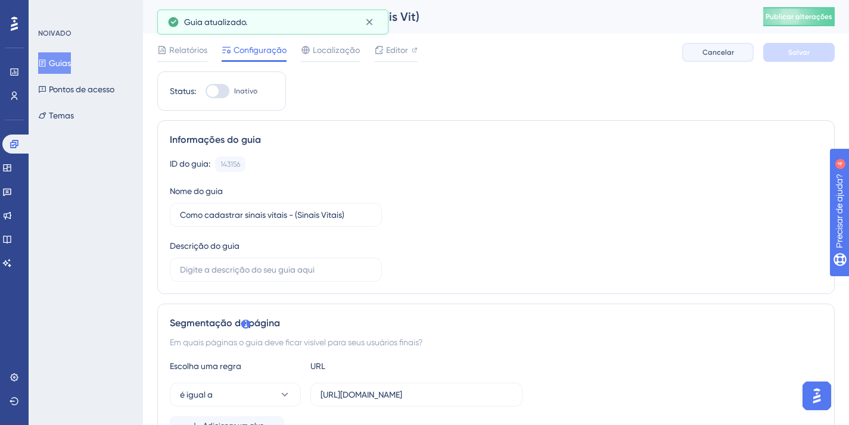
click at [727, 53] on font "Cancelar" at bounding box center [718, 52] width 32 height 8
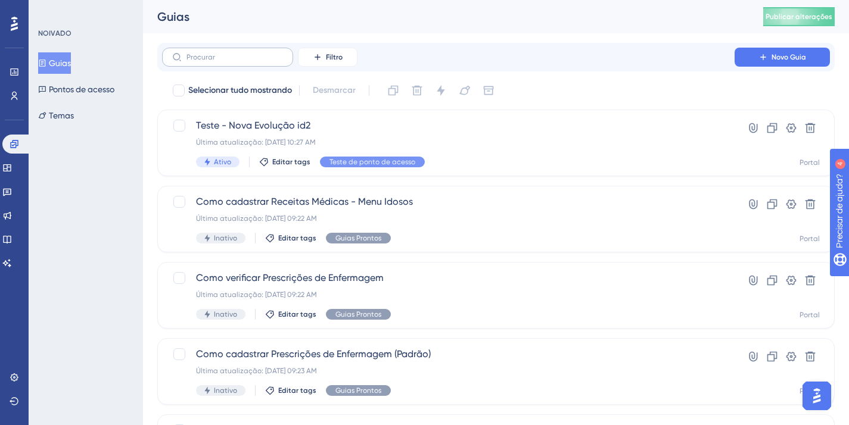
drag, startPoint x: 257, startPoint y: 71, endPoint x: 253, endPoint y: 65, distance: 6.9
click at [257, 70] on div "Filtro Novo Guia" at bounding box center [495, 57] width 677 height 29
click at [253, 64] on label at bounding box center [227, 57] width 131 height 19
click at [253, 61] on input "text" at bounding box center [234, 57] width 97 height 8
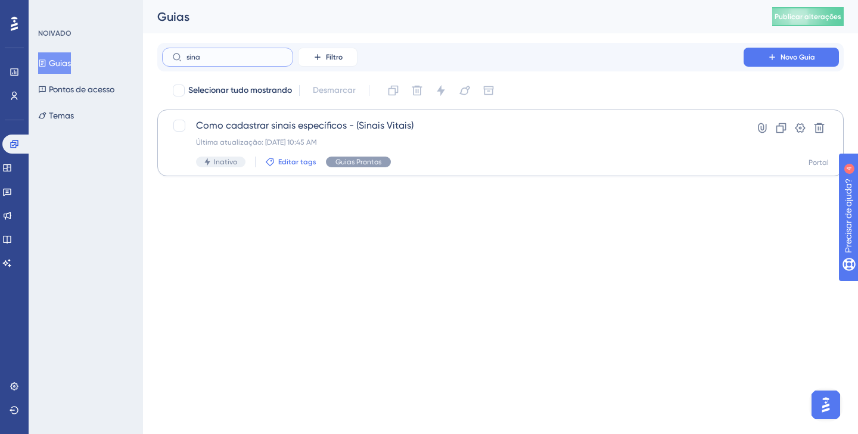
type input "sina"
click at [296, 160] on font "Editar tags" at bounding box center [297, 162] width 38 height 8
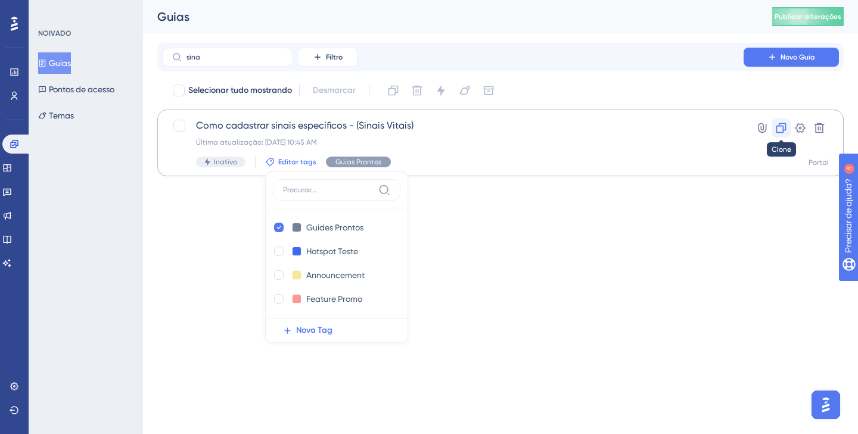
click at [775, 131] on icon at bounding box center [781, 128] width 12 height 12
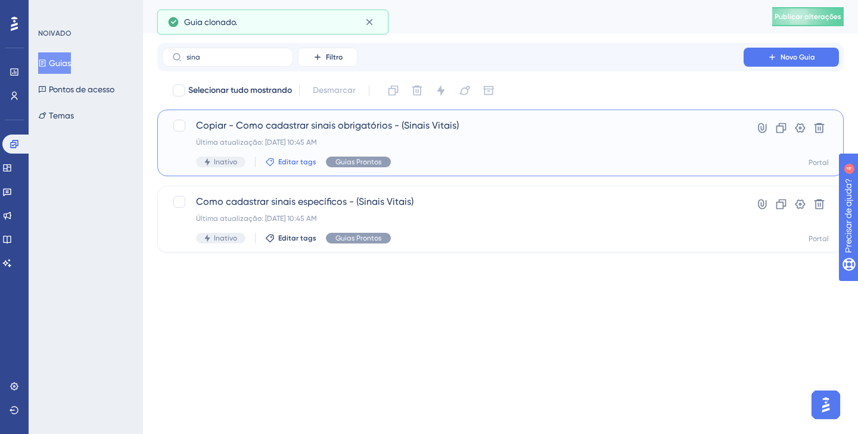
click at [284, 163] on font "Editar tags" at bounding box center [297, 162] width 38 height 8
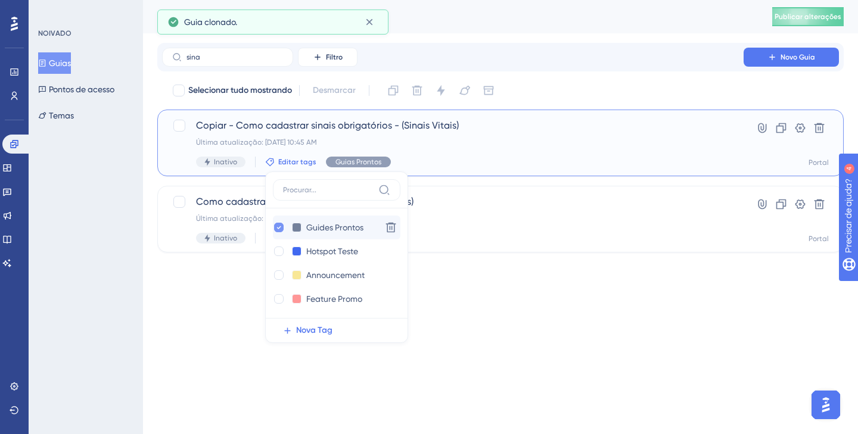
click at [279, 228] on icon at bounding box center [278, 227] width 5 height 8
checkbox input "false"
click at [279, 256] on div at bounding box center [279, 252] width 10 height 10
checkbox input "true"
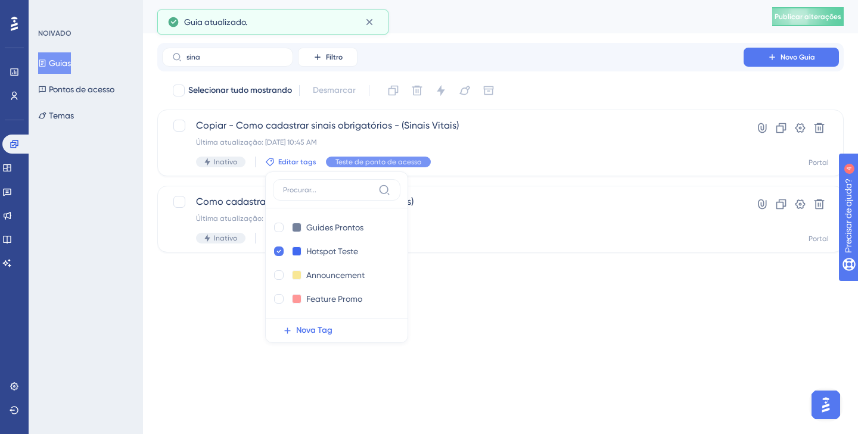
click at [455, 277] on div "Desempenho Usuários Noivado Widgets Opinião Atualizações de produtos Base de co…" at bounding box center [429, 145] width 858 height 291
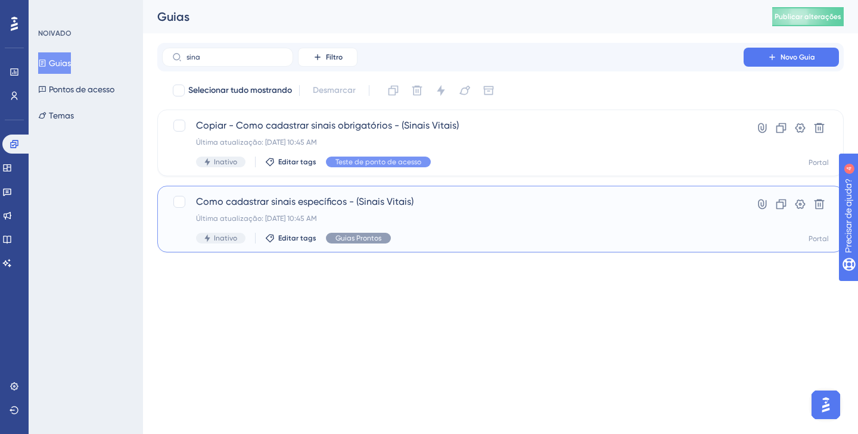
click at [317, 222] on font "Última atualização: 08 de set. de 2025 10:45 AM" at bounding box center [256, 218] width 121 height 8
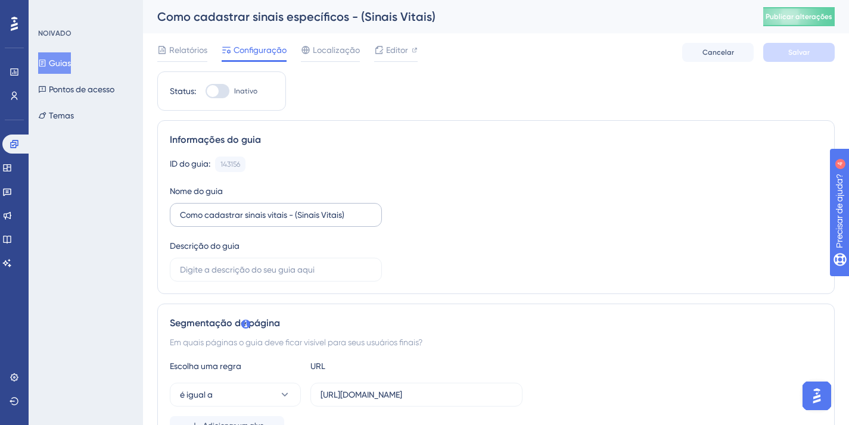
click at [349, 205] on label "Como cadastrar sinais vitais - (Sinais Vitais)" at bounding box center [276, 215] width 212 height 24
click at [349, 209] on input "Como cadastrar sinais vitais - (Sinais Vitais)" at bounding box center [276, 215] width 192 height 13
click at [340, 215] on input "Como cadastrar sinais vitais - (Sinais Vitais)" at bounding box center [276, 215] width 192 height 13
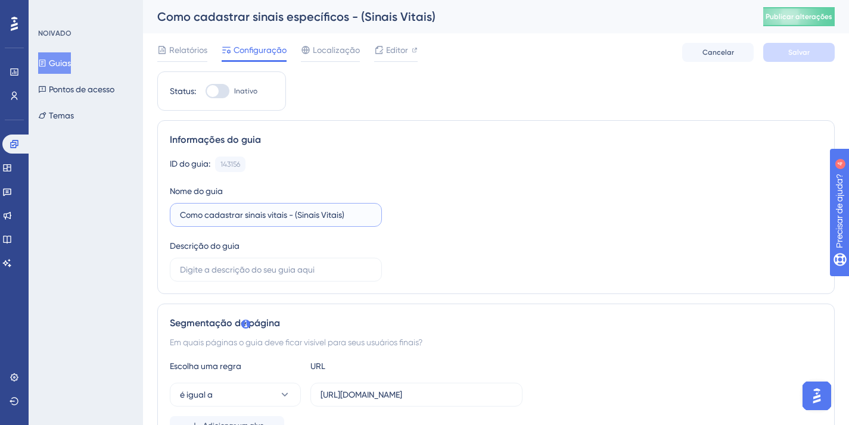
click at [340, 215] on input "Como cadastrar sinais vitais - (Sinais Vitais)" at bounding box center [276, 215] width 192 height 13
click at [340, 216] on input "Como cadastrar sinais vitais - (Sinais Vitais)" at bounding box center [276, 215] width 192 height 13
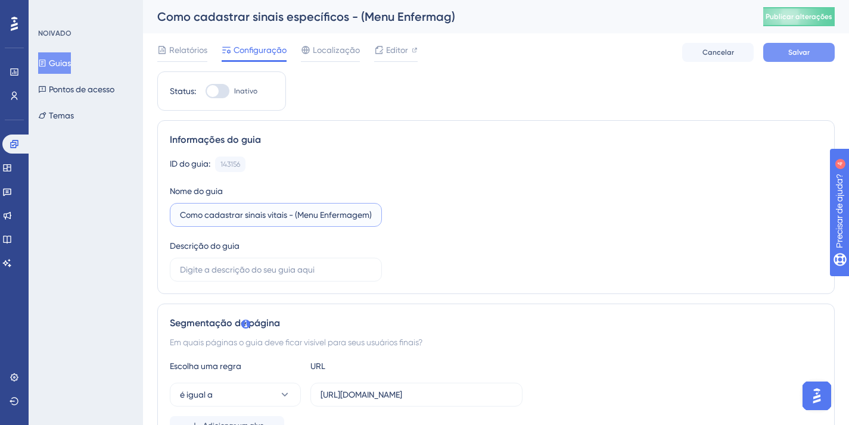
type input "Como cadastrar sinais vitais - (Menu Enfermagem)"
click at [797, 55] on font "Salvar" at bounding box center [798, 52] width 21 height 8
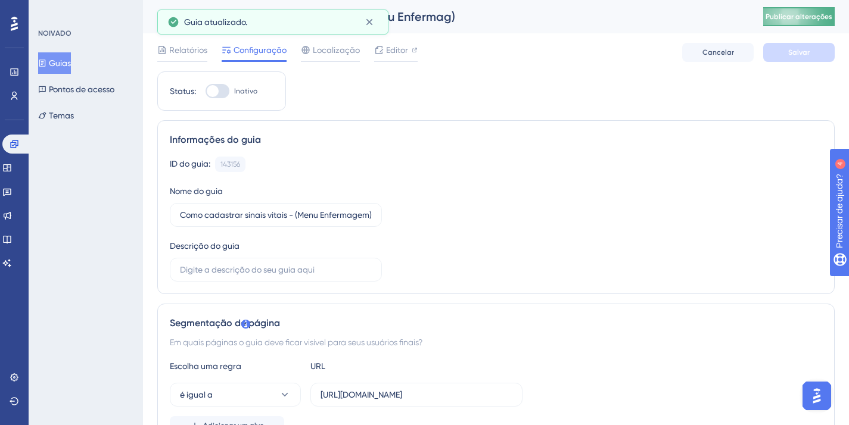
click at [801, 18] on button "Publicar alterações" at bounding box center [798, 16] width 71 height 19
click at [727, 49] on font "Cancelar" at bounding box center [718, 52] width 32 height 8
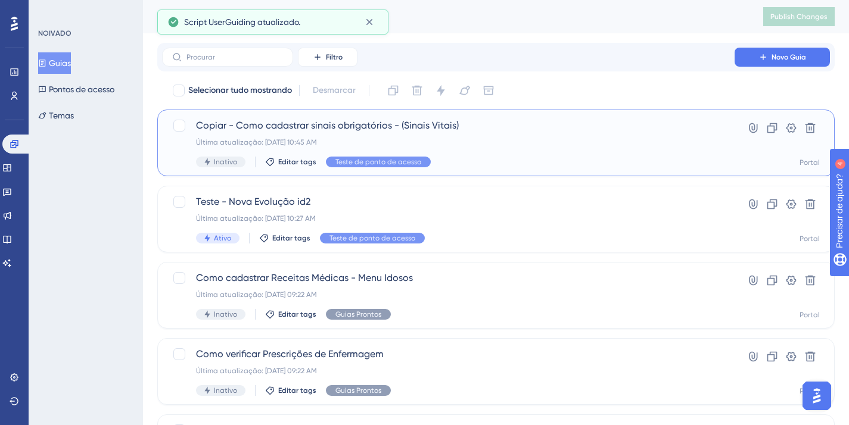
click at [341, 130] on font "Copiar - Como cadastrar sinais obrigatórios - (Sinais Vitais)" at bounding box center [327, 125] width 263 height 11
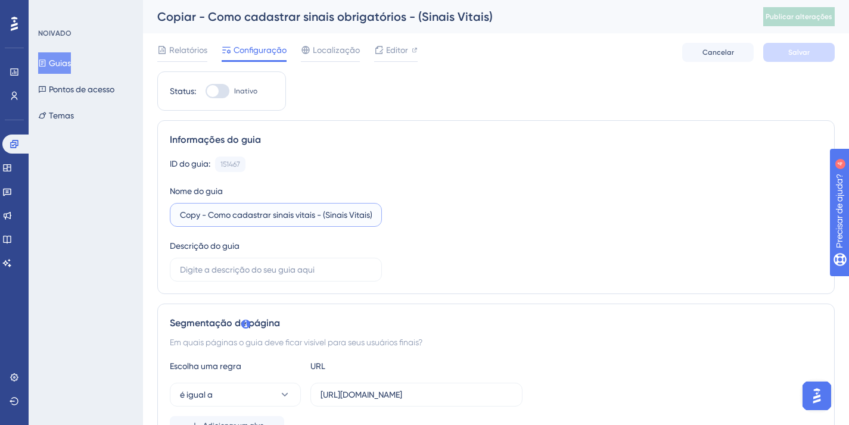
click at [292, 217] on input "Copy - Como cadastrar sinais vitais - (Sinais Vitais)" at bounding box center [276, 215] width 192 height 13
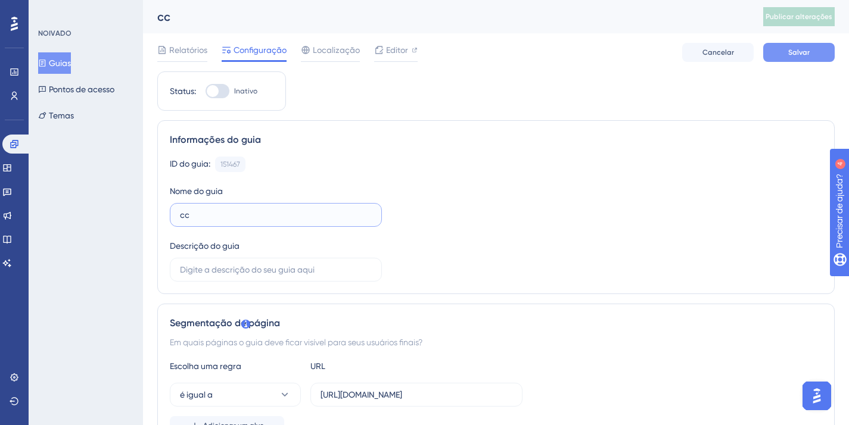
type input "cc"
click at [792, 61] on button "Salvar" at bounding box center [798, 52] width 71 height 19
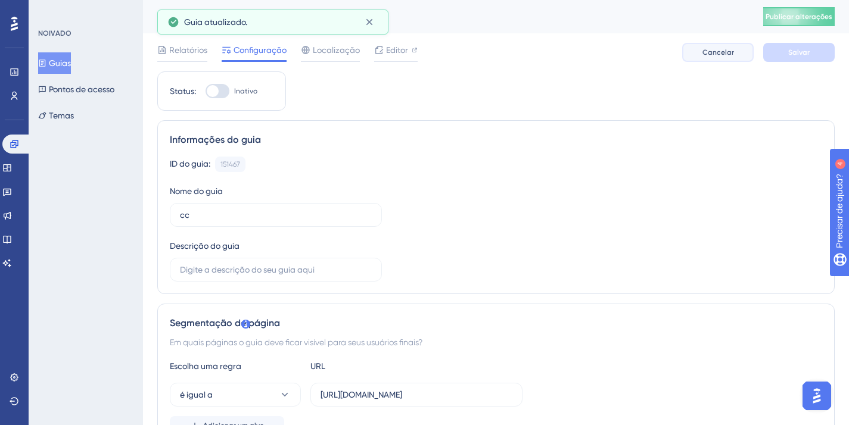
click at [696, 55] on button "Cancelar" at bounding box center [717, 52] width 71 height 19
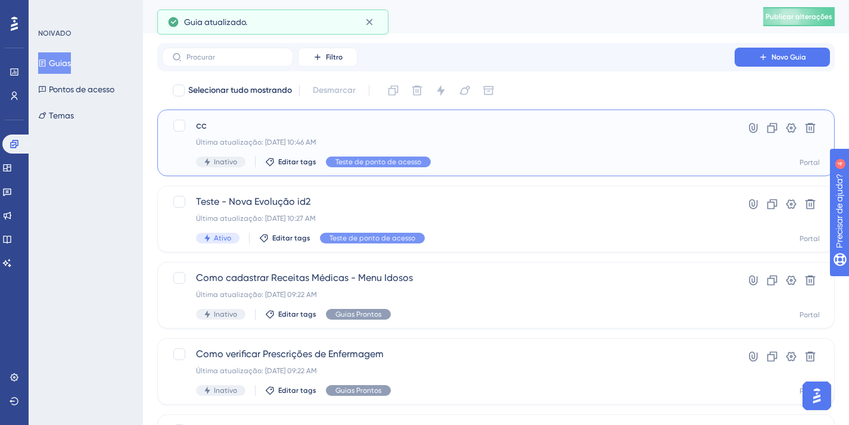
click at [448, 113] on div "cc Última atualização: 08 de set. de 2025 10:46 AM Inativo Editar tags Teste de…" at bounding box center [495, 143] width 677 height 67
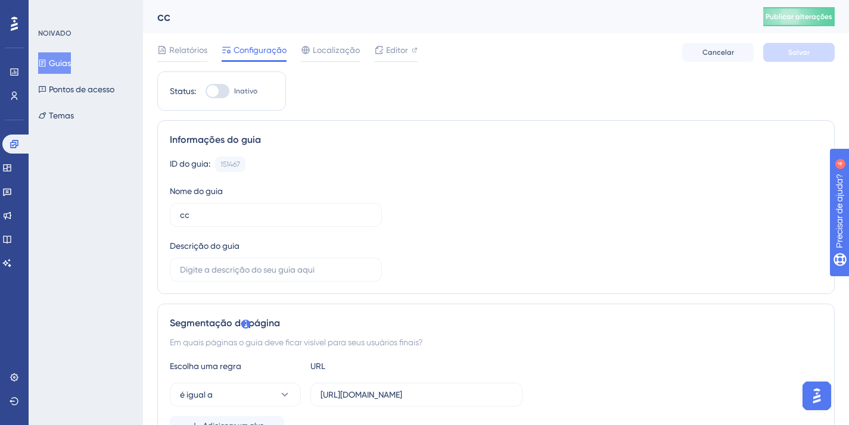
click at [276, 228] on div "ID do guia: 151467 Cópia Nome do guia cc Descrição do guia" at bounding box center [496, 219] width 652 height 125
click at [272, 219] on input "cc" at bounding box center [276, 215] width 192 height 13
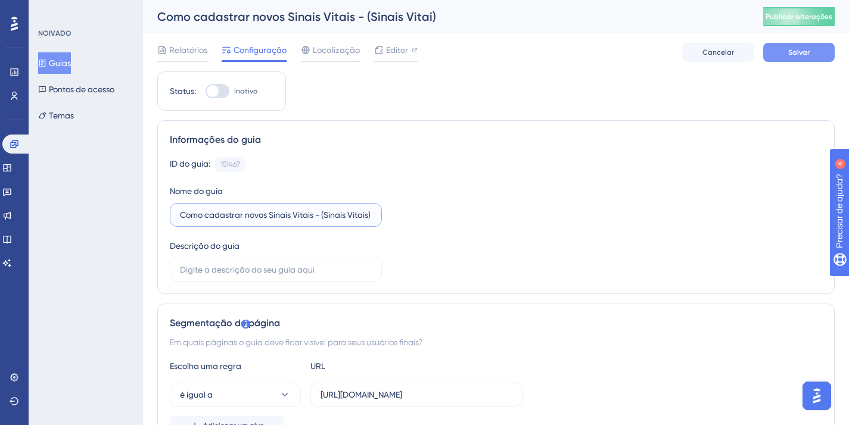
type input "Como cadastrar novos Sinais Vitais - (Sinais Vitais)"
click at [818, 52] on button "Salvar" at bounding box center [798, 52] width 71 height 19
click at [376, 387] on label "https://portal.silpi.com.br/" at bounding box center [416, 395] width 212 height 24
click at [376, 388] on input "https://portal.silpi.com.br/" at bounding box center [417, 394] width 192 height 13
click at [376, 387] on label "https://portal.silpi.com.br/" at bounding box center [416, 395] width 212 height 24
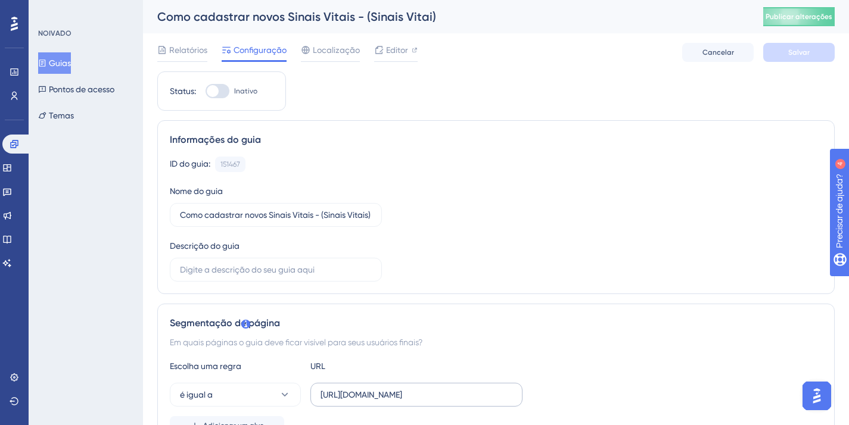
click at [376, 388] on input "https://portal.silpi.com.br/" at bounding box center [417, 394] width 192 height 13
click at [377, 387] on label "https://portal.silpi.com.br/" at bounding box center [416, 395] width 212 height 24
click at [377, 388] on input "https://portal.silpi.com.br/" at bounding box center [417, 394] width 192 height 13
click at [379, 387] on label "https://portal.silpi.com.br/" at bounding box center [416, 395] width 212 height 24
click at [379, 388] on input "https://portal.silpi.com.br/" at bounding box center [417, 394] width 192 height 13
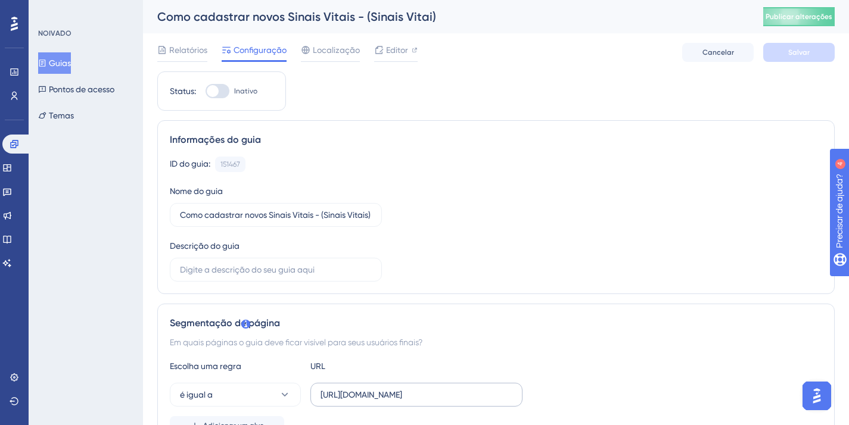
click at [380, 387] on label "https://portal.silpi.com.br/" at bounding box center [416, 395] width 212 height 24
click at [380, 388] on input "https://portal.silpi.com.br/" at bounding box center [417, 394] width 192 height 13
click at [387, 391] on input "https://portal.silpi.com.br/" at bounding box center [417, 394] width 192 height 13
click at [388, 391] on input "https://portal.silpi.com.br/" at bounding box center [417, 394] width 192 height 13
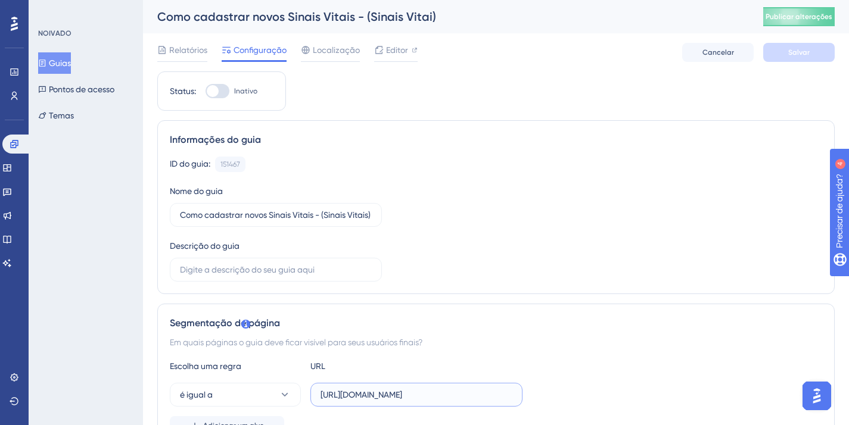
click at [425, 396] on input "https://portal.silpi.com.br/" at bounding box center [417, 394] width 192 height 13
paste input "homologacao.silpi.com.br/SinalVital/Consulta"
type input "https://homologacao.silpi.com.br/SinalVital/Consulta"
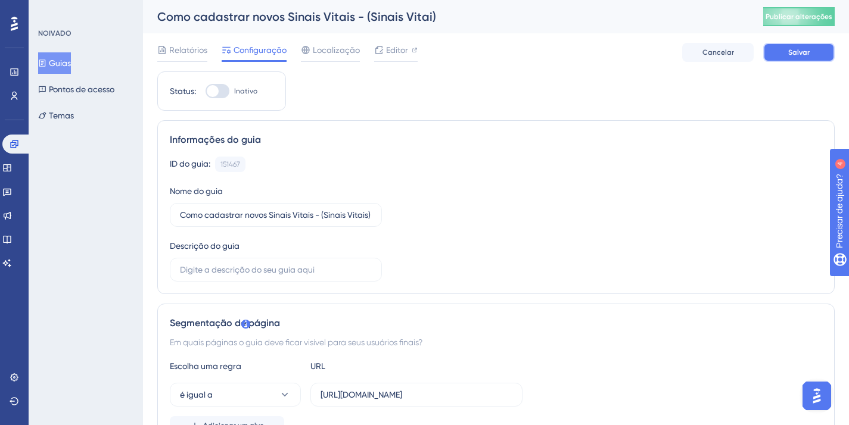
click at [780, 48] on button "Salvar" at bounding box center [798, 52] width 71 height 19
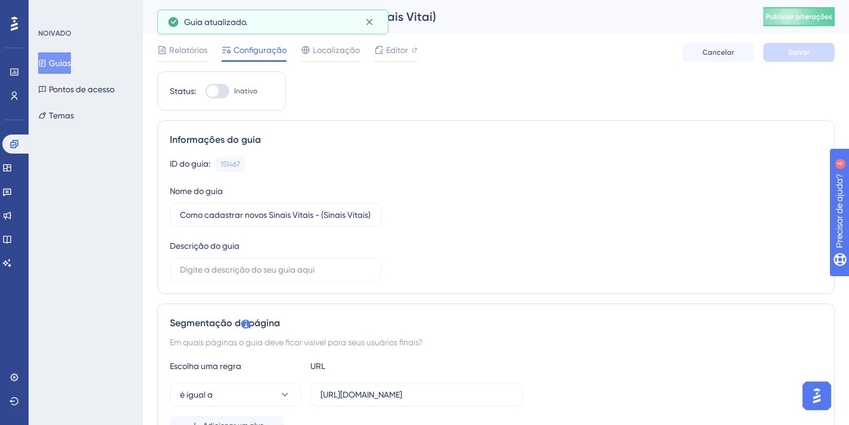
click at [215, 89] on div at bounding box center [213, 91] width 12 height 12
click at [206, 91] on input "Inativo" at bounding box center [205, 91] width 1 height 1
checkbox input "true"
click at [805, 53] on font "Salvar" at bounding box center [798, 52] width 21 height 8
click at [820, 15] on font "Publicar alterações" at bounding box center [799, 17] width 67 height 8
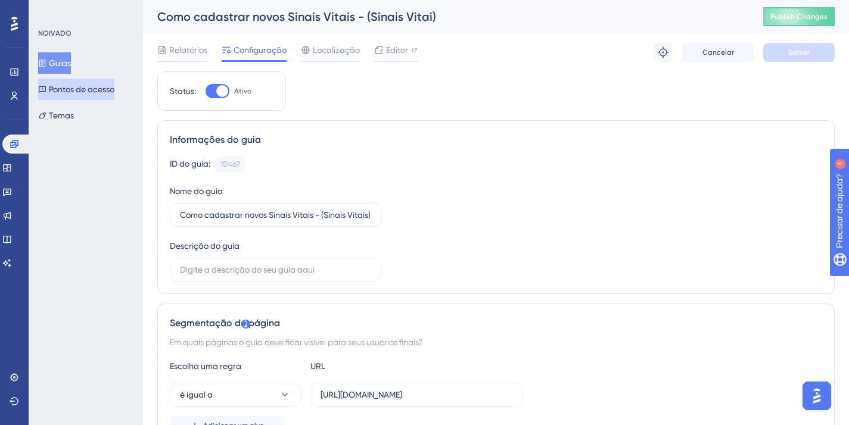
click at [78, 91] on font "Pontos de acesso" at bounding box center [82, 90] width 66 height 10
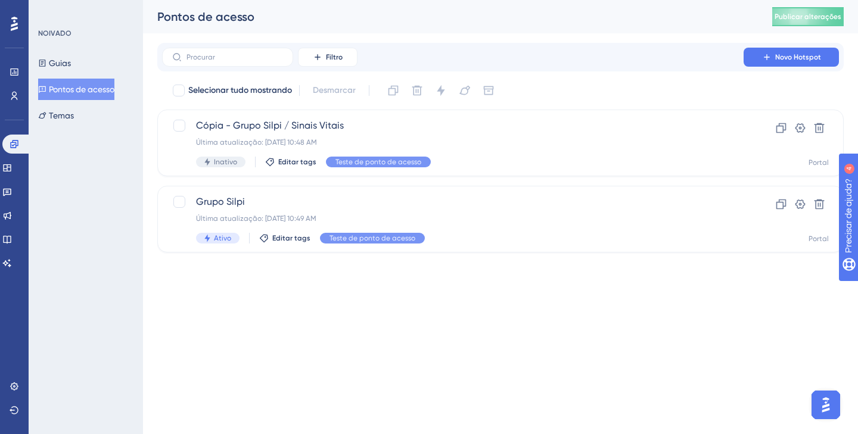
click at [444, 0] on html "Desempenho Usuários Noivado Widgets Opinião Atualizações de produtos Base de co…" at bounding box center [429, 0] width 858 height 0
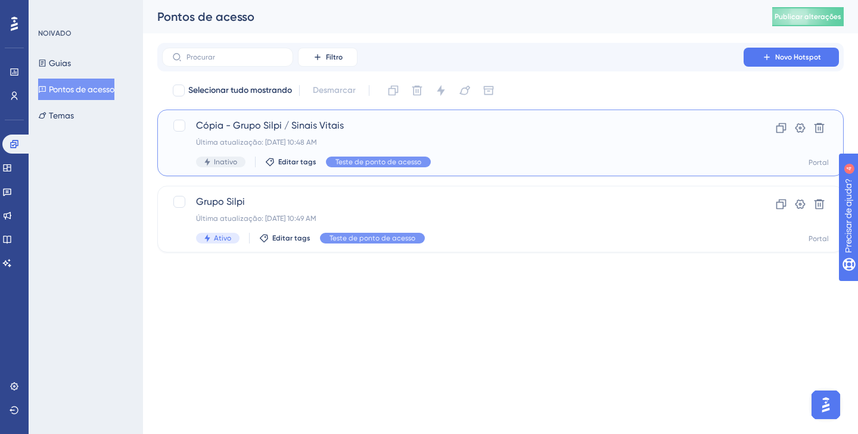
click at [708, 154] on div "Cópia - Grupo Silpi / Sinais Vitais Última atualização: 08 de set. de 2025 10:4…" at bounding box center [453, 143] width 514 height 49
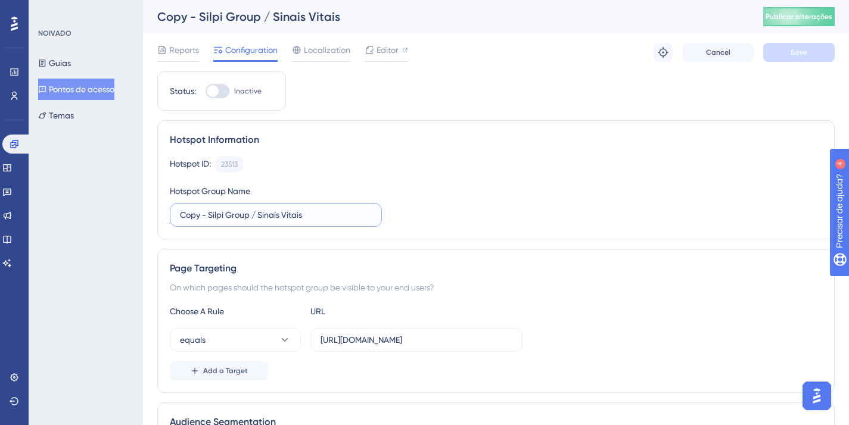
click at [197, 217] on input "Copy - Silpi Group / Sinais Vitais" at bounding box center [276, 215] width 192 height 13
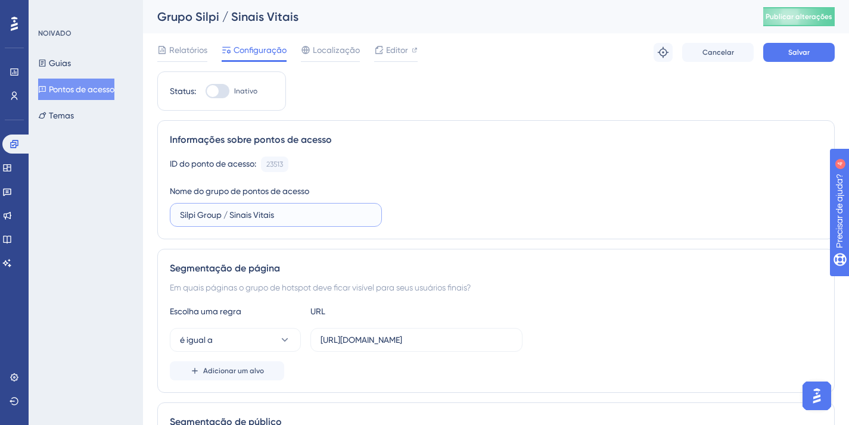
type input "Silpi Group / Sinais Vitais"
click at [216, 95] on div at bounding box center [213, 91] width 12 height 12
click at [206, 92] on input "Inativo" at bounding box center [205, 91] width 1 height 1
checkbox input "true"
click at [776, 45] on button "Salvar" at bounding box center [798, 52] width 71 height 19
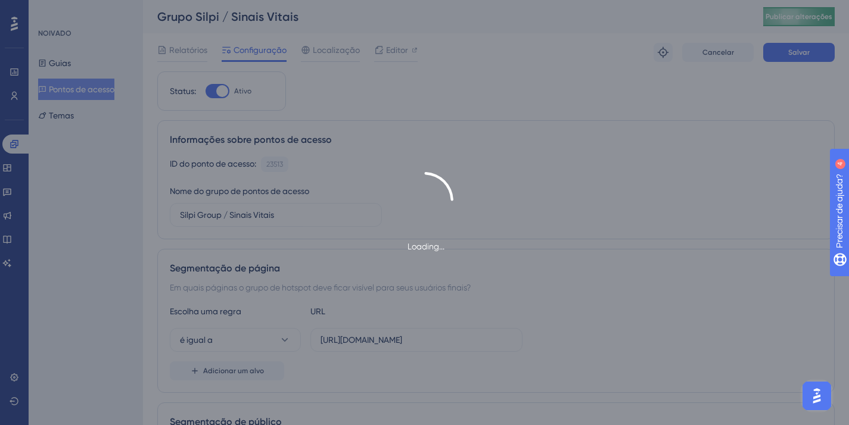
type input "Silpi Group / Sinais Vitais"
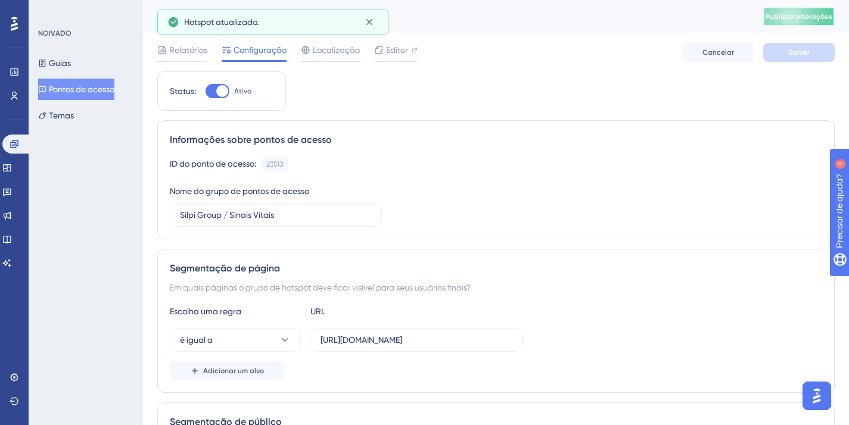
click at [775, 19] on button "Publicar alterações" at bounding box center [798, 16] width 71 height 19
click at [111, 95] on font "Pontos de acesso" at bounding box center [82, 89] width 66 height 14
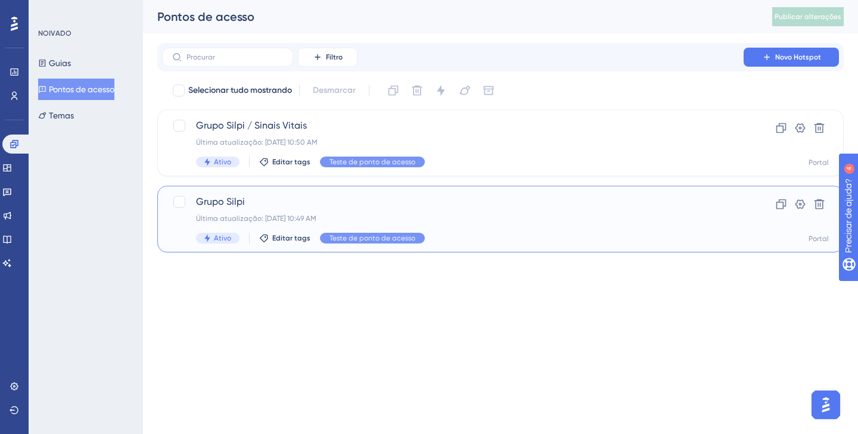
click at [704, 207] on span "Grupo Silpi" at bounding box center [453, 202] width 514 height 14
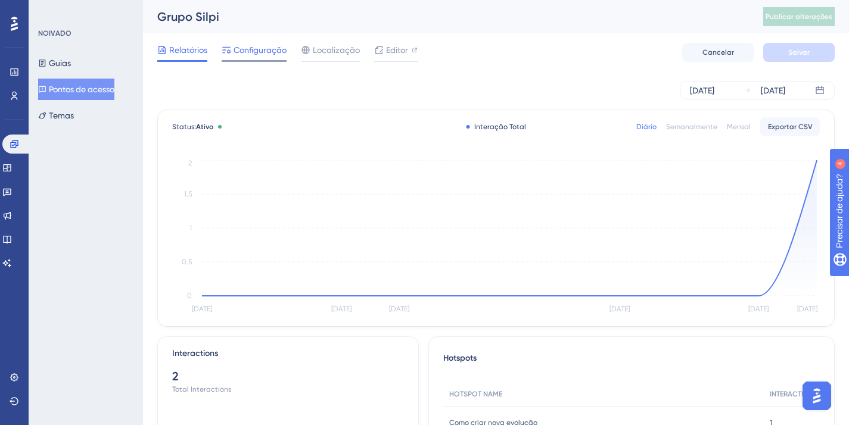
click at [258, 50] on font "Configuração" at bounding box center [260, 50] width 53 height 10
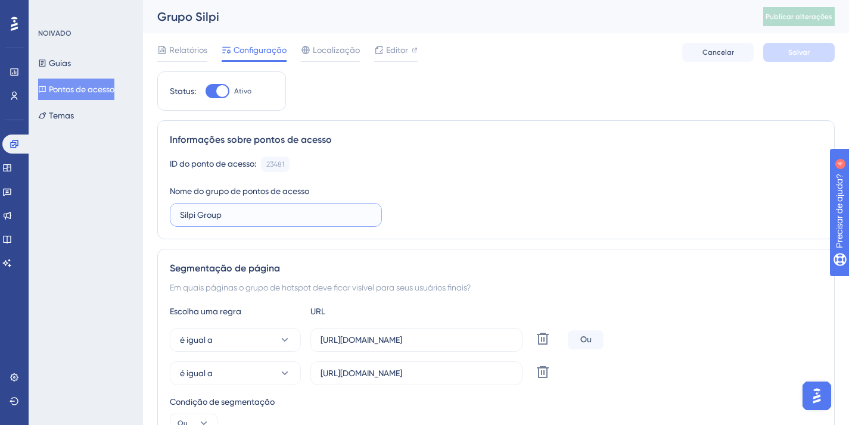
click at [266, 212] on input "Silpi Group" at bounding box center [276, 215] width 192 height 13
type input "Silpi Group / Evoluções"
click at [786, 46] on button "Salvar" at bounding box center [798, 52] width 71 height 19
click at [793, 10] on button "Publicar alterações" at bounding box center [798, 16] width 71 height 19
click at [83, 90] on font "Pontos de acesso" at bounding box center [82, 90] width 66 height 10
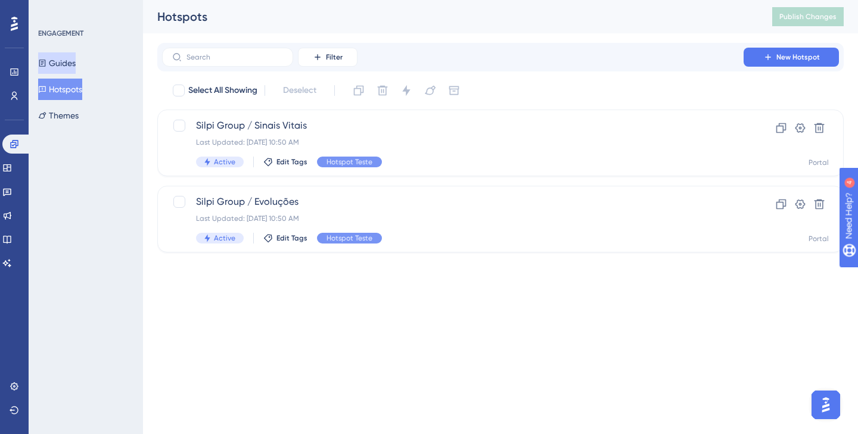
click at [76, 63] on button "Guides" at bounding box center [57, 62] width 38 height 21
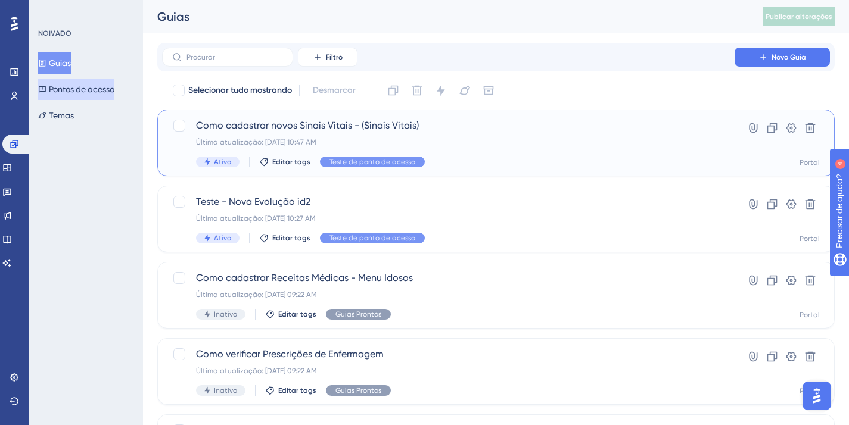
click at [284, 123] on font "Como cadastrar novos Sinais Vitais - (Sinais Vitais)" at bounding box center [307, 125] width 223 height 11
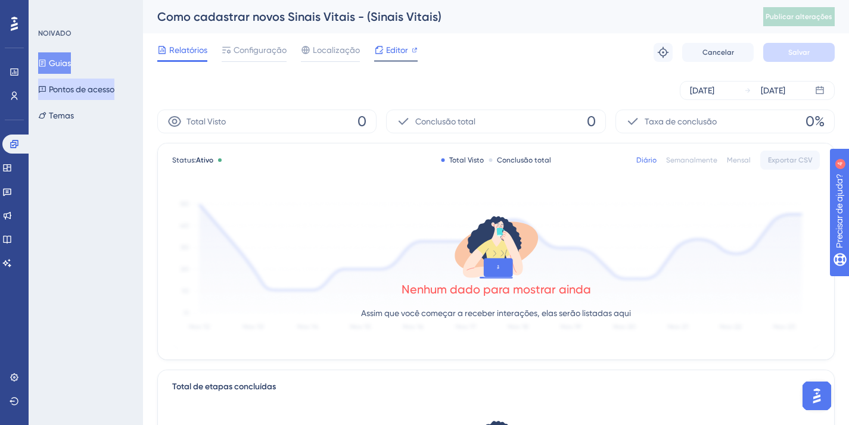
click at [397, 54] on font "Editor" at bounding box center [397, 50] width 22 height 10
click at [225, 55] on div at bounding box center [227, 50] width 10 height 14
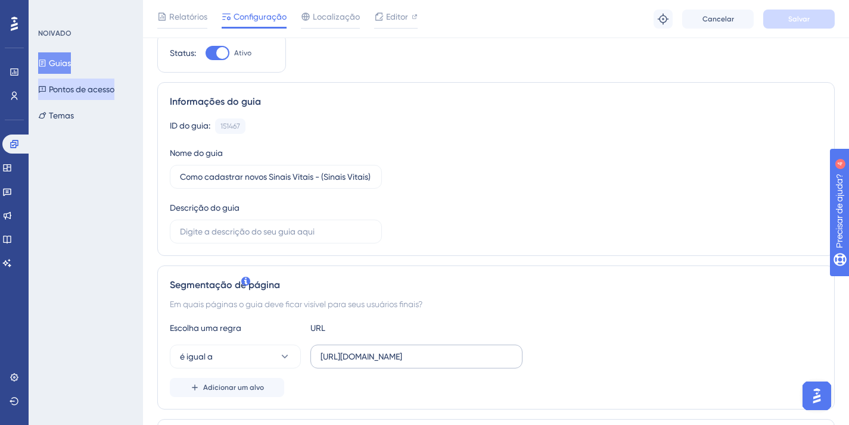
scroll to position [45, 0]
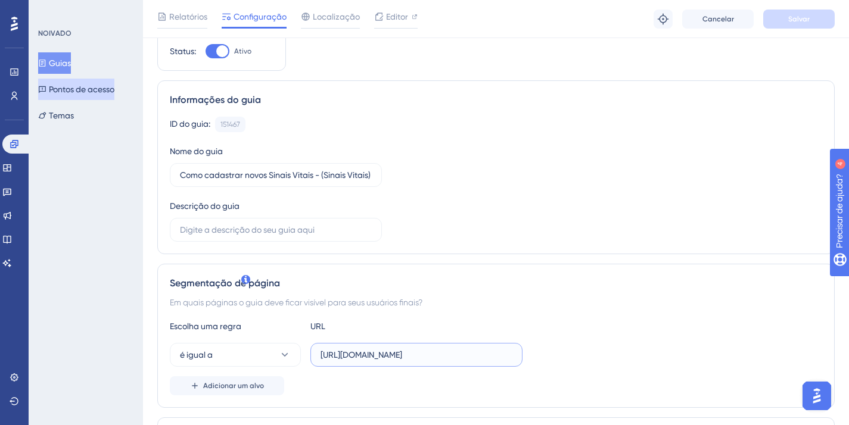
drag, startPoint x: 381, startPoint y: 349, endPoint x: 366, endPoint y: 122, distance: 228.1
click at [381, 349] on input "https://homologacao.silpi.com.br/SinalVital/Consulta" at bounding box center [417, 355] width 192 height 13
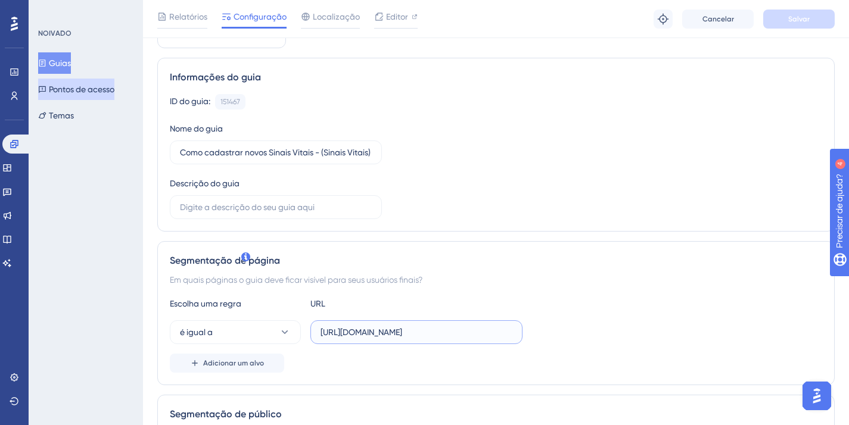
scroll to position [110, 0]
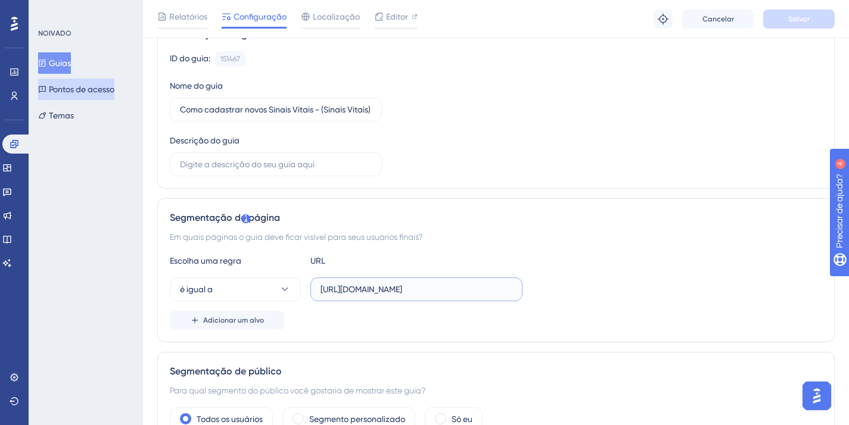
click at [454, 291] on input "https://homologacao.silpi.com.br/SinalVital/Consulta" at bounding box center [417, 289] width 192 height 13
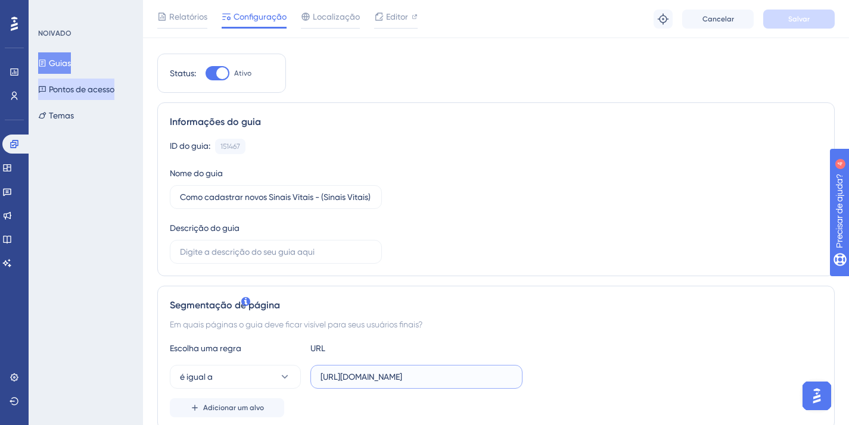
scroll to position [248, 0]
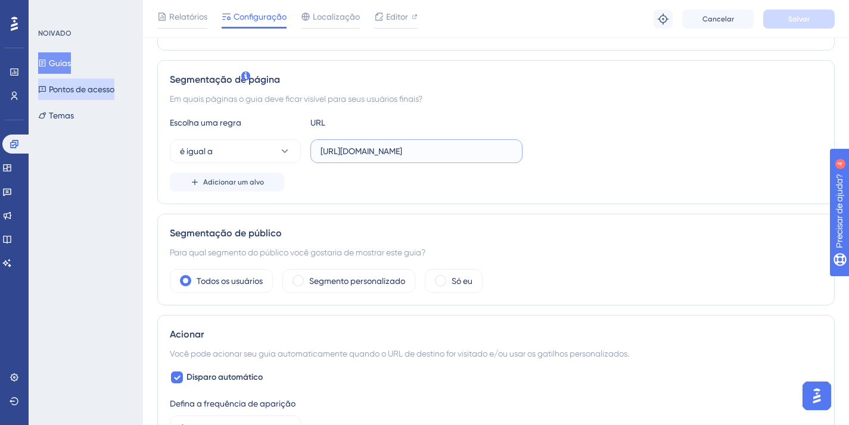
click at [482, 157] on input "https://homologacao.silpi.com.br/SinalVital/Consulta" at bounding box center [417, 151] width 192 height 13
click at [801, 23] on font "Salvar" at bounding box center [798, 19] width 21 height 8
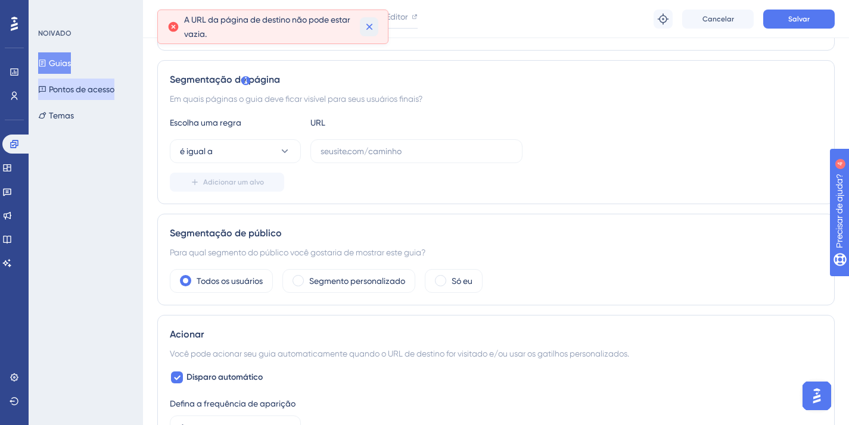
click at [365, 32] on icon at bounding box center [369, 27] width 12 height 12
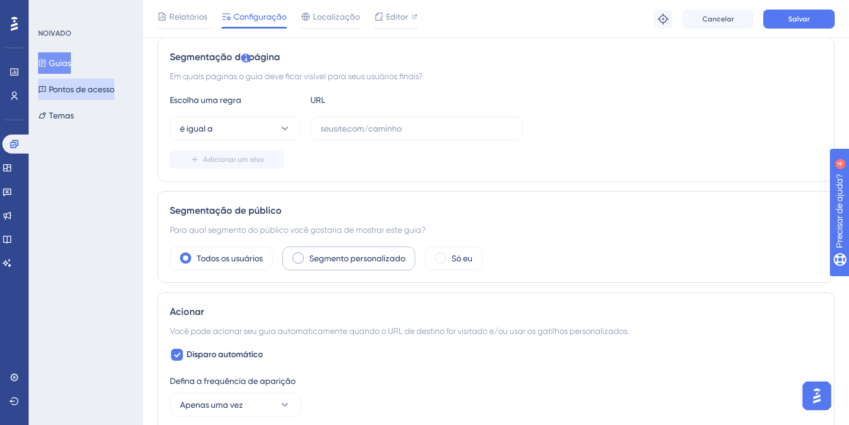
scroll to position [245, 0]
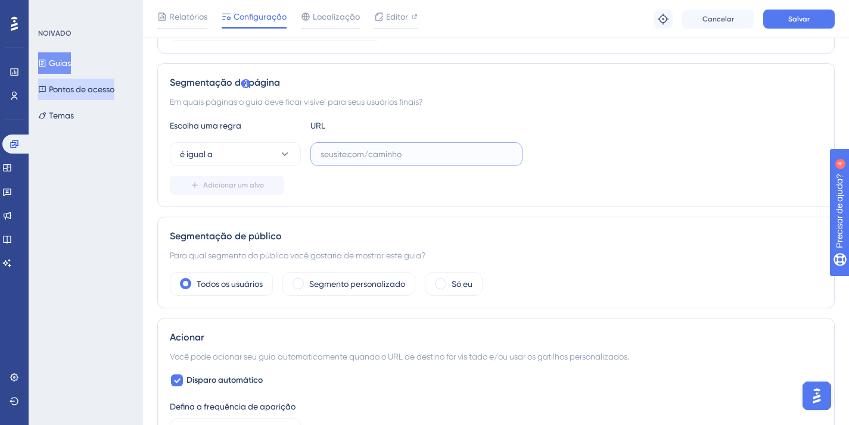
click at [337, 154] on input "text" at bounding box center [417, 154] width 192 height 13
paste input "https://homologacao.silpi.com.br/SinalVital/Consulta"
click at [716, 107] on div "Em quais páginas o guia deve ficar visível para seus usuários finais?" at bounding box center [496, 102] width 652 height 14
click at [483, 152] on input "https://homologacao.silpi.com.br/SinalVital/Consulta" at bounding box center [417, 154] width 192 height 13
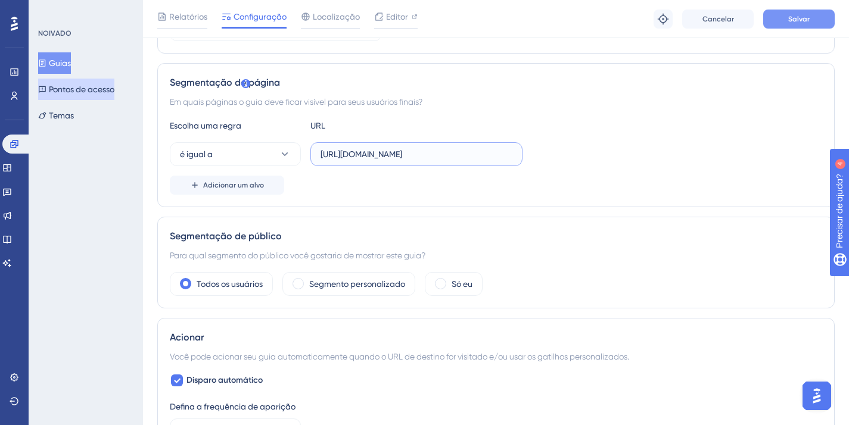
type input "https://homologacao.silpi.com.br/SinalVitaaaal/Consulta"
click at [798, 21] on font "Salvar" at bounding box center [798, 19] width 21 height 8
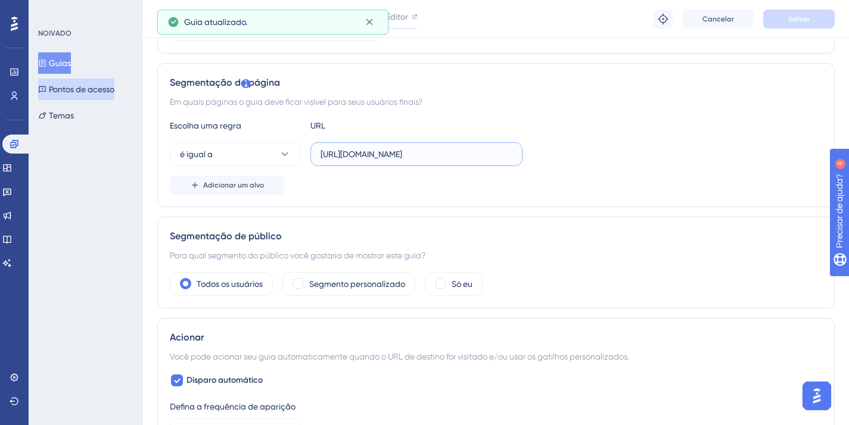
click at [452, 149] on input "https://homologacao.silpi.com.br/SinalVitaaaal/Consulta" at bounding box center [417, 154] width 192 height 13
type input "√"
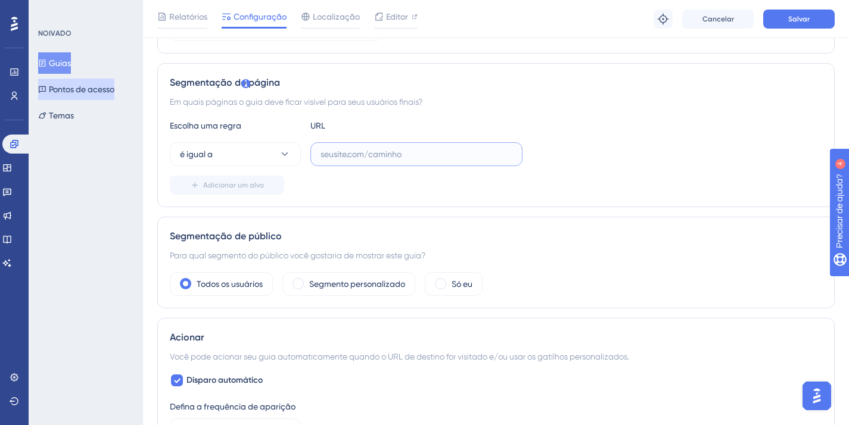
paste input "https://homologacao.silpi.com.br/SinalVital/Consulta"
type input "https://homologacao.silpi.com.br/SinalVital/Consulta"
click at [795, 10] on button "Salvar" at bounding box center [798, 19] width 71 height 19
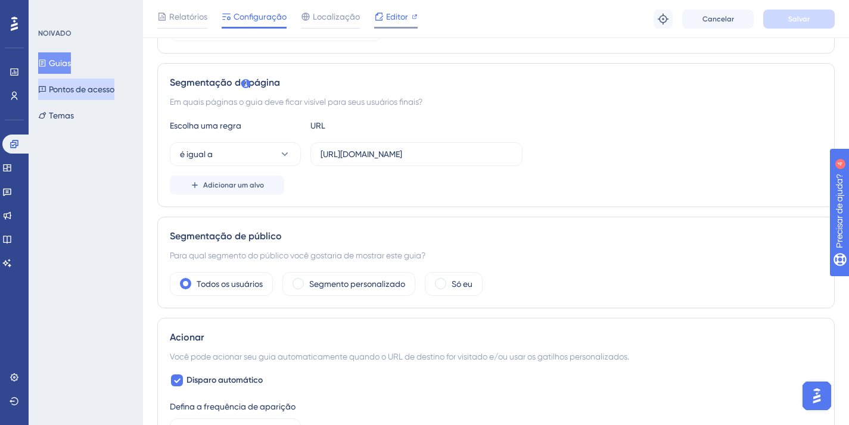
click at [378, 14] on icon at bounding box center [379, 17] width 10 height 10
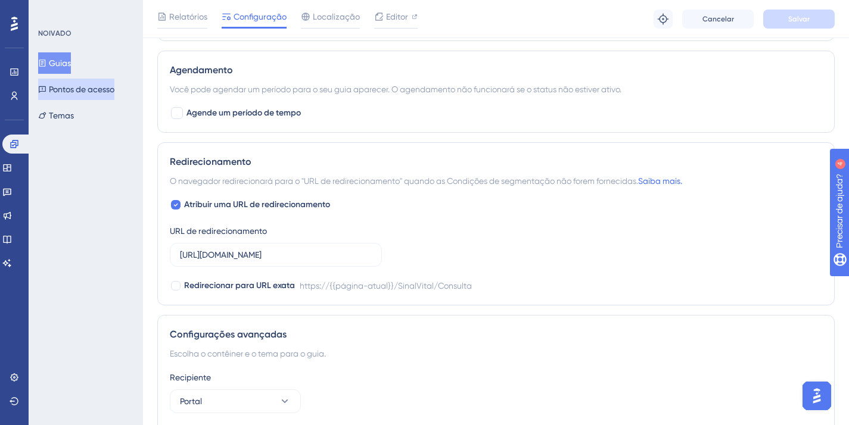
scroll to position [745, 0]
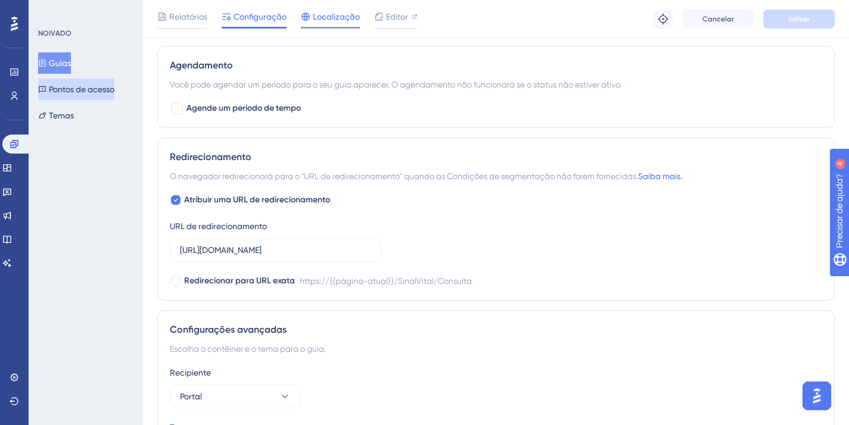
click at [320, 21] on span "Localização" at bounding box center [336, 17] width 47 height 14
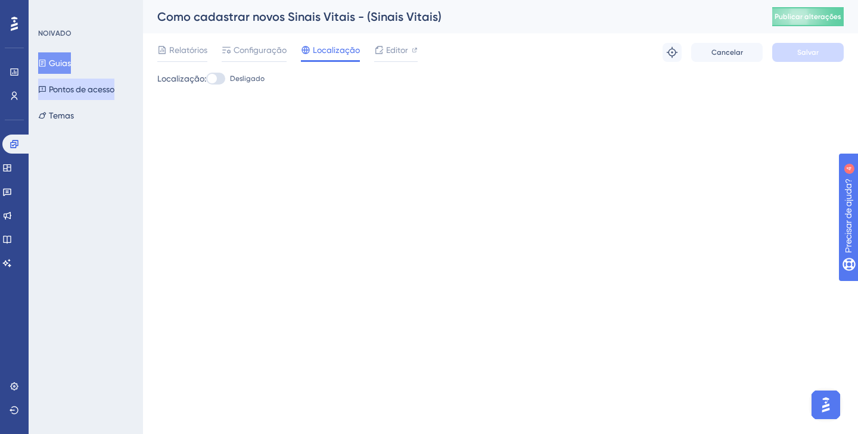
click at [223, 81] on div at bounding box center [215, 79] width 19 height 12
click at [206, 79] on input "Desligado" at bounding box center [206, 79] width 1 height 1
checkbox input "true"
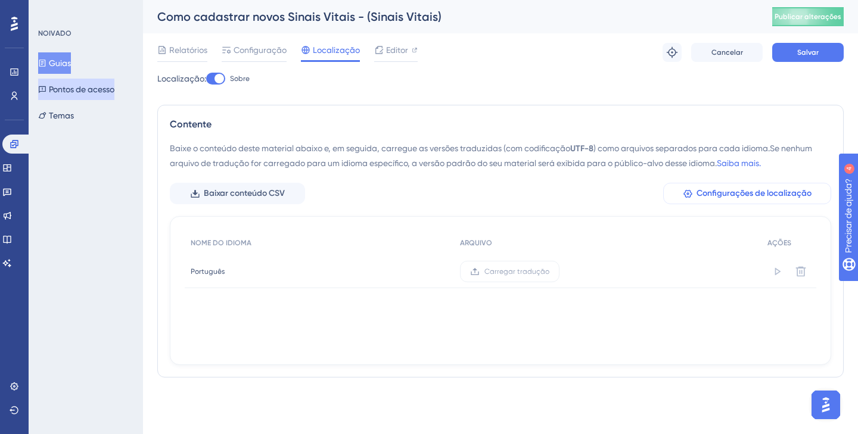
click at [720, 197] on font "Configurações de localização" at bounding box center [753, 193] width 115 height 10
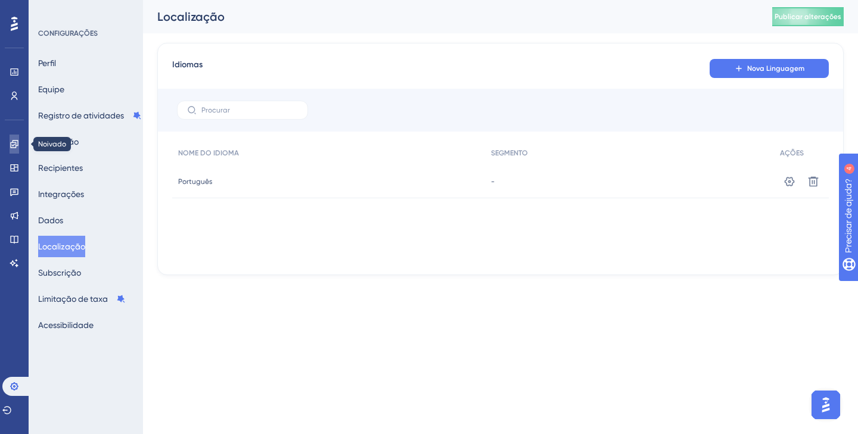
click at [19, 141] on link at bounding box center [15, 144] width 10 height 19
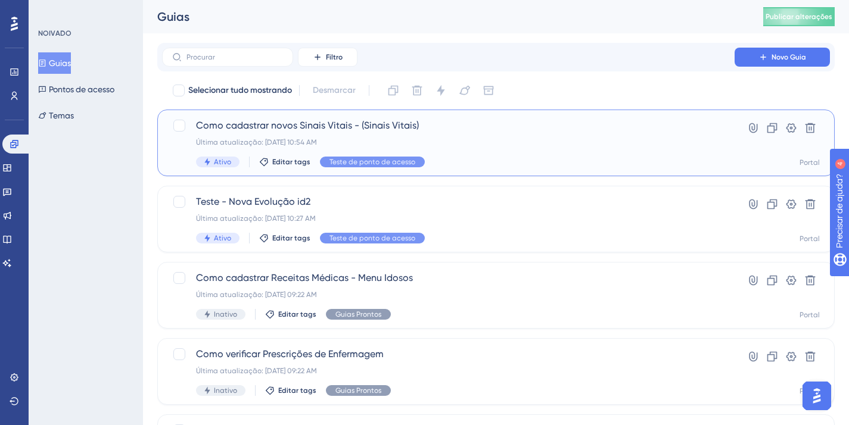
click at [340, 121] on font "Como cadastrar novos Sinais Vitais - (Sinais Vitais)" at bounding box center [307, 125] width 223 height 11
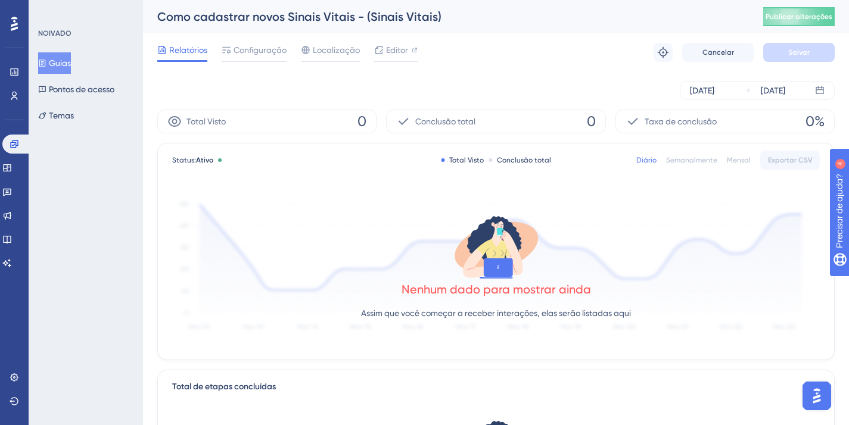
click at [293, 48] on div "Relatórios Configuração Localização Editor" at bounding box center [287, 52] width 260 height 19
click at [271, 49] on font "Configuração" at bounding box center [260, 50] width 53 height 10
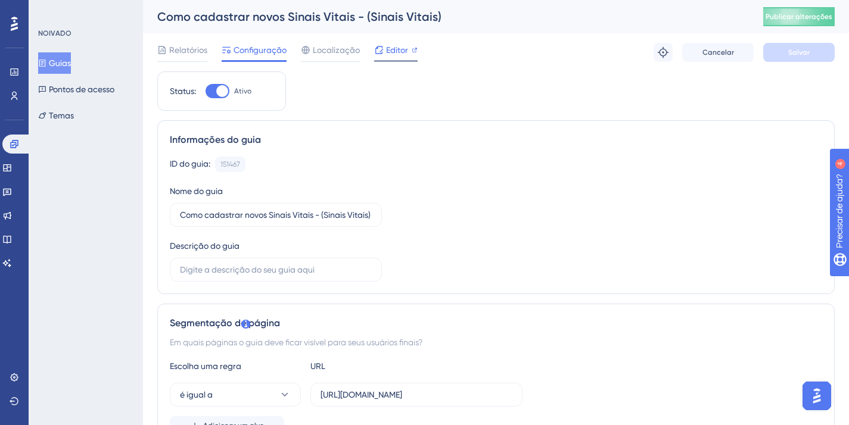
click at [404, 55] on span "Editor" at bounding box center [397, 50] width 22 height 14
click at [87, 90] on font "Pontos de acesso" at bounding box center [82, 90] width 66 height 10
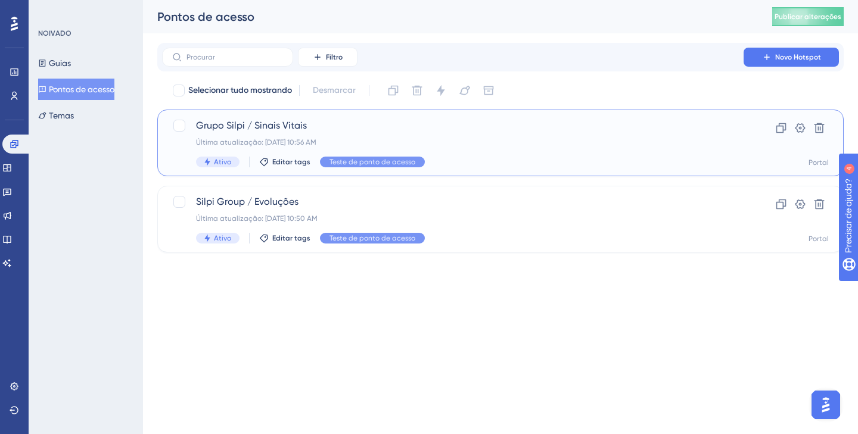
click at [297, 132] on span "Grupo Silpi / Sinais Vitais" at bounding box center [453, 126] width 514 height 14
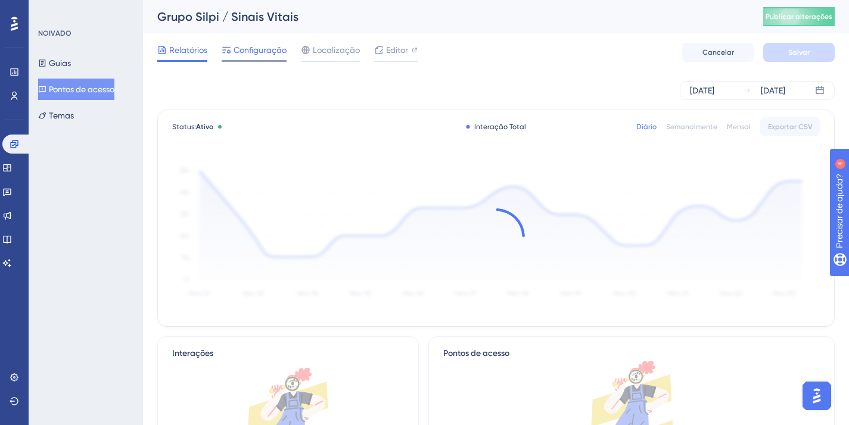
click at [261, 52] on font "Configuração" at bounding box center [260, 50] width 53 height 10
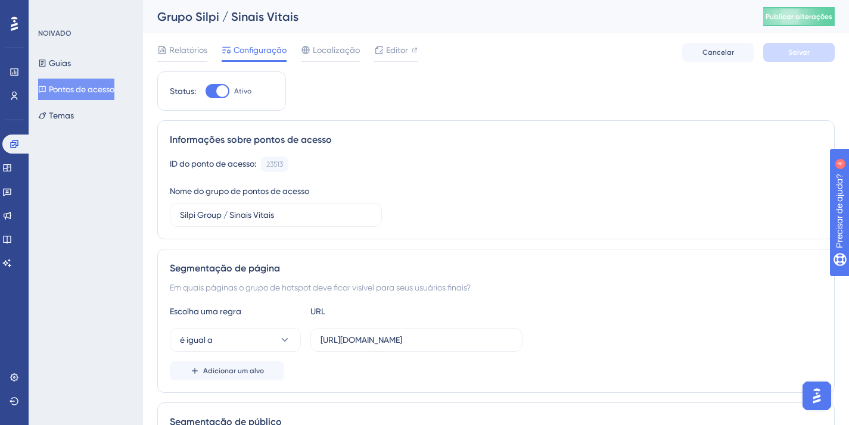
click at [70, 87] on font "Pontos de acesso" at bounding box center [82, 90] width 66 height 10
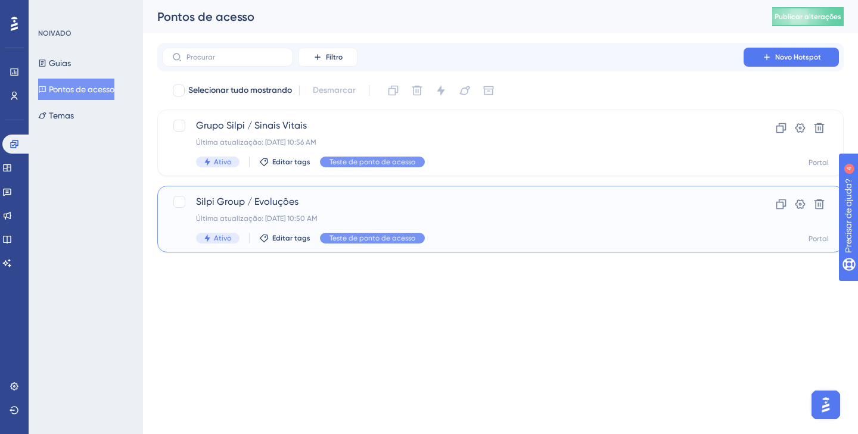
click at [287, 217] on font "Última atualização: 08 de set. de 2025 10:50 AM" at bounding box center [257, 218] width 122 height 8
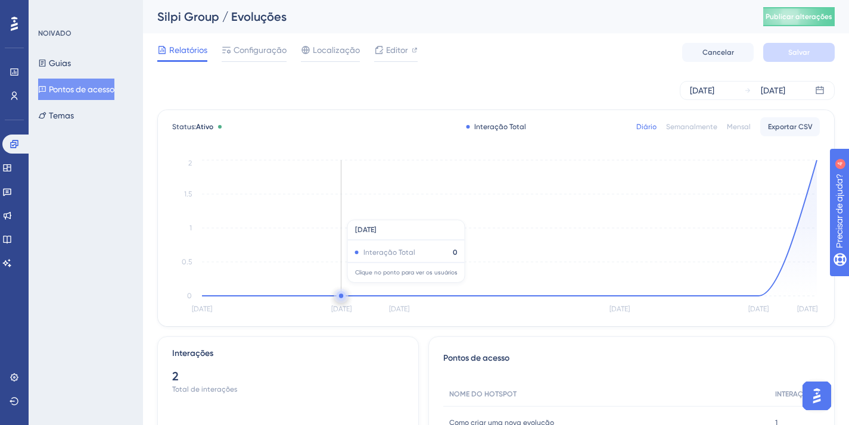
scroll to position [24, 0]
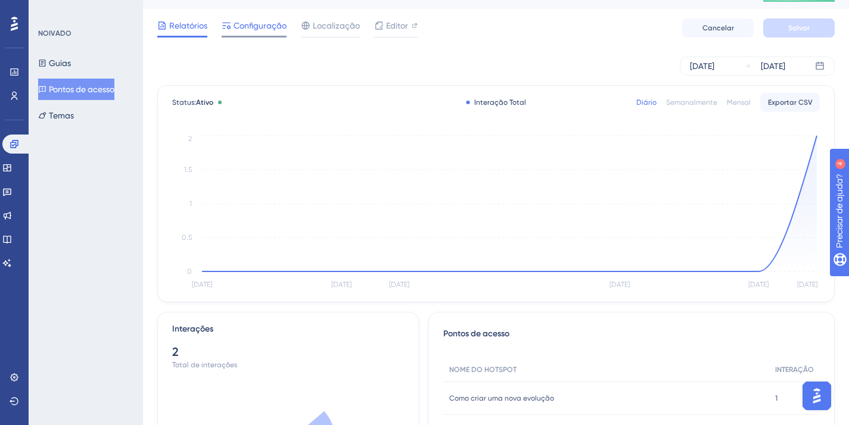
click at [258, 34] on div "Configuração" at bounding box center [254, 27] width 65 height 19
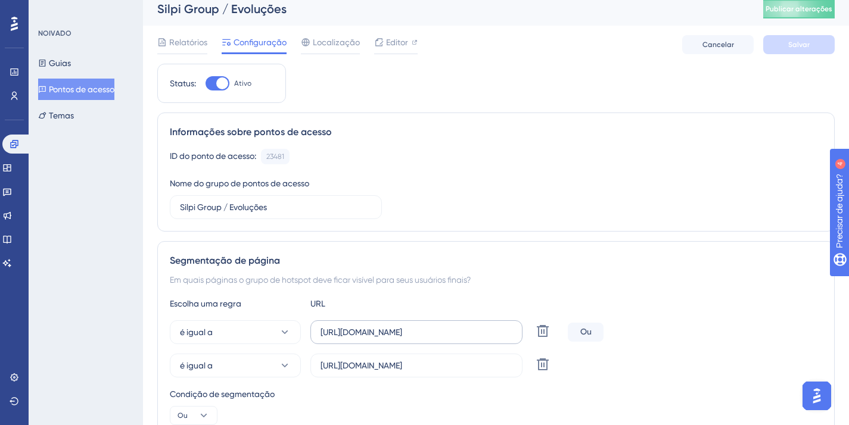
scroll to position [43, 0]
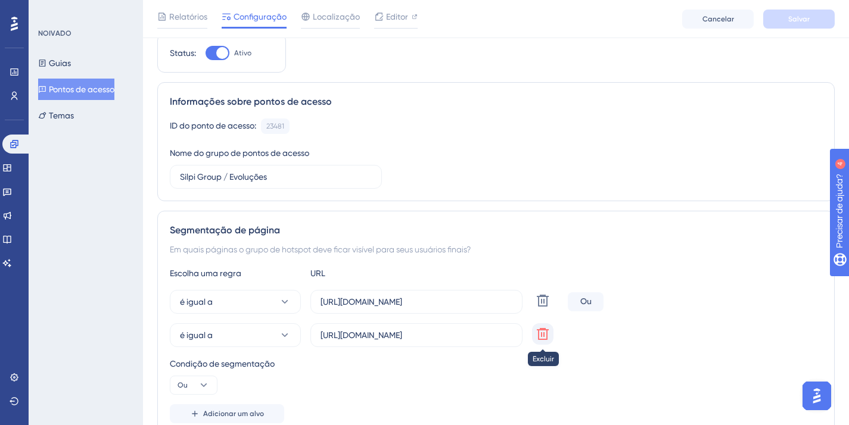
click at [548, 338] on icon at bounding box center [543, 334] width 14 height 14
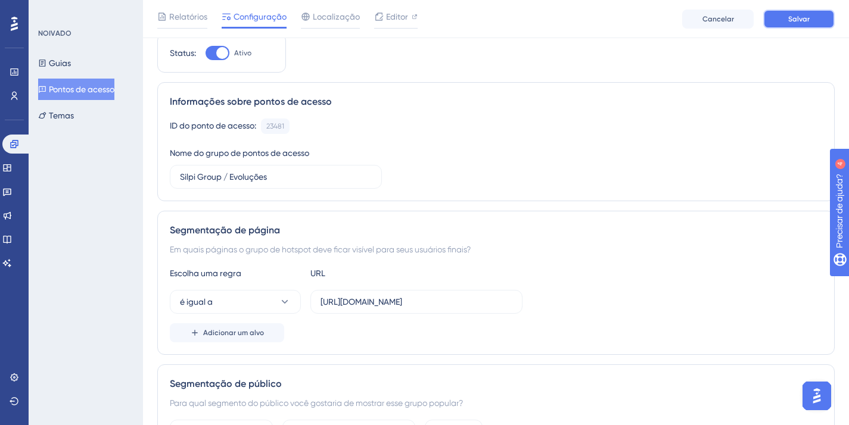
click at [767, 23] on button "Salvar" at bounding box center [798, 19] width 71 height 19
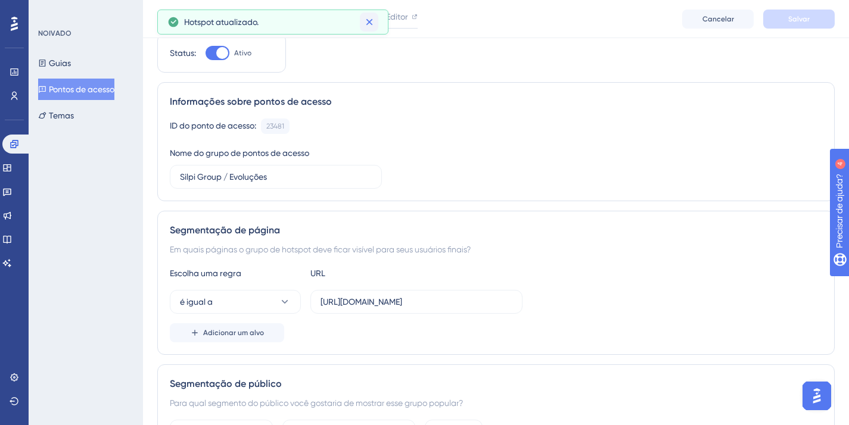
click at [375, 17] on icon at bounding box center [369, 22] width 12 height 12
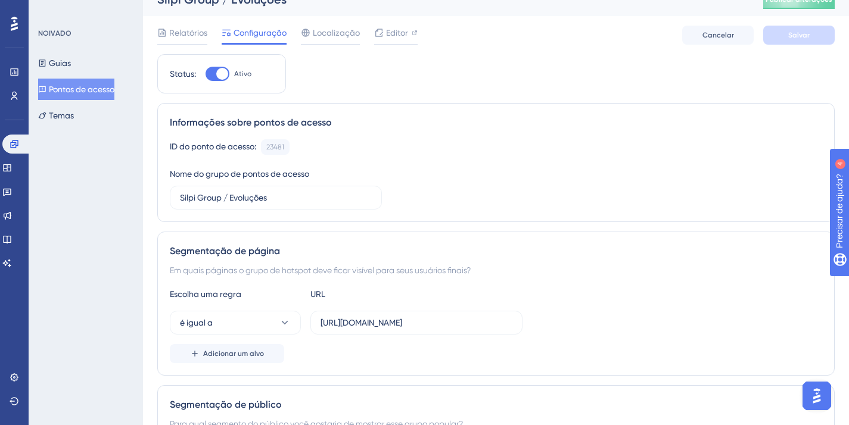
scroll to position [0, 0]
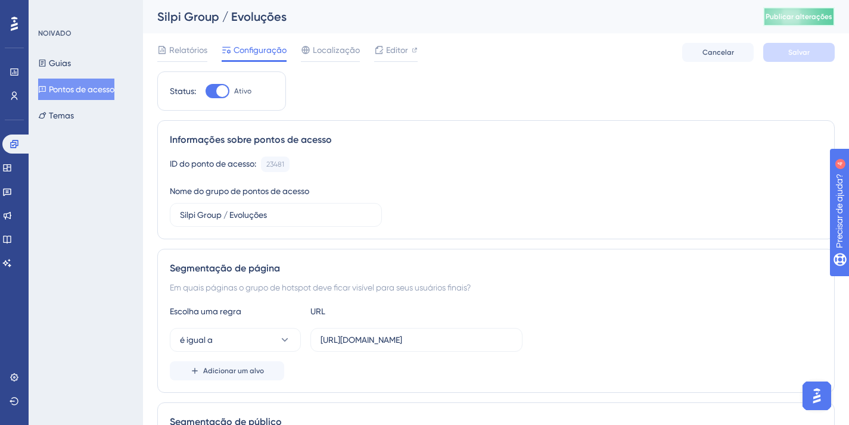
click at [787, 21] on button "Publicar alterações" at bounding box center [798, 16] width 71 height 19
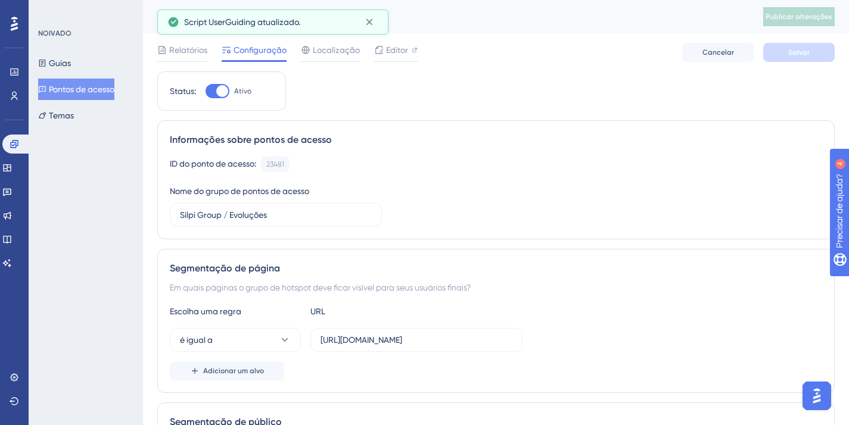
click at [361, 30] on div "Script UserGuiding atualizado." at bounding box center [272, 22] width 211 height 19
click at [75, 93] on font "Pontos de acesso" at bounding box center [82, 90] width 66 height 10
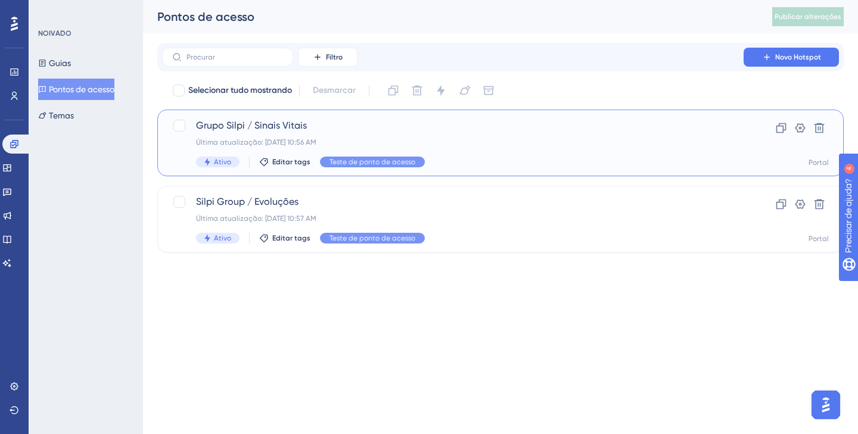
click at [584, 151] on div "Grupo Silpi / Sinais Vitais Última atualização: 08 de set. de 2025 10:56 AM Ati…" at bounding box center [453, 143] width 514 height 49
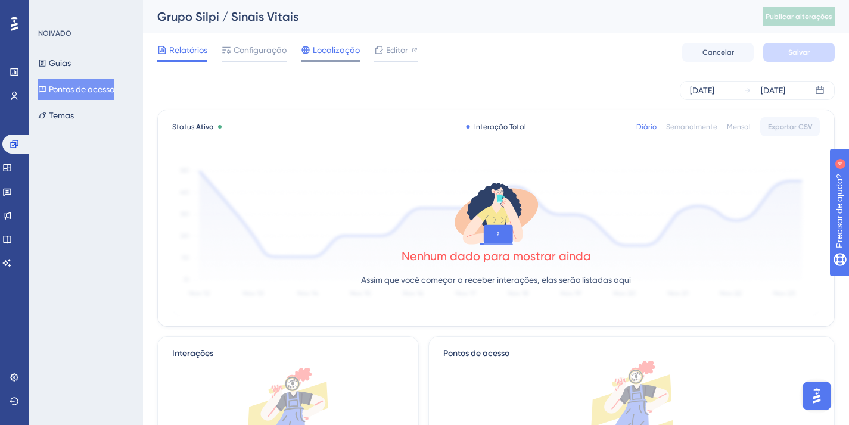
click at [319, 44] on span "Localização" at bounding box center [336, 50] width 47 height 14
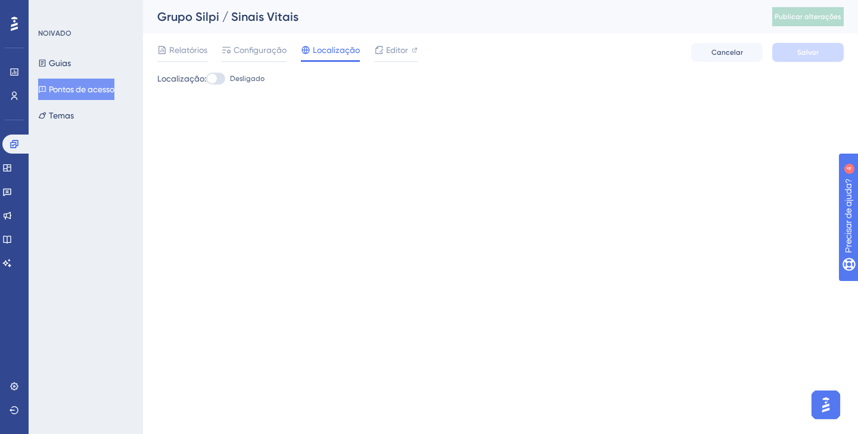
click at [59, 97] on button "Pontos de acesso" at bounding box center [76, 89] width 76 height 21
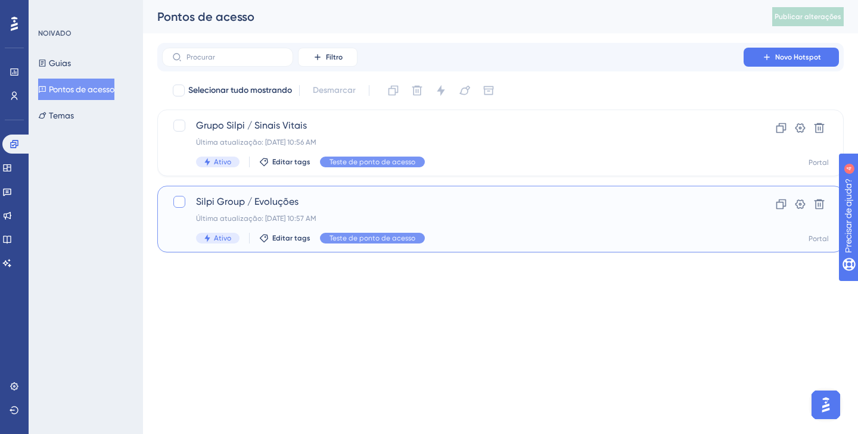
click at [178, 207] on div at bounding box center [179, 202] width 12 height 12
checkbox input "true"
click at [443, 88] on icon at bounding box center [441, 91] width 12 height 12
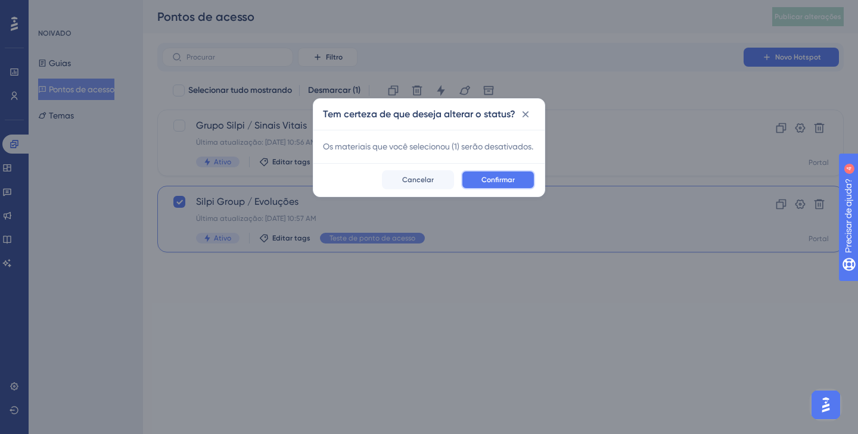
click at [495, 184] on font "Confirmar" at bounding box center [497, 180] width 33 height 8
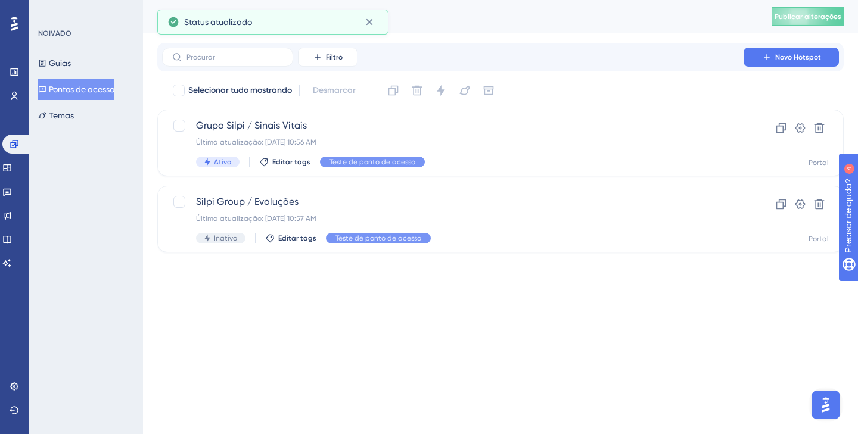
click at [71, 76] on div "Guias Pontos de acesso Temas" at bounding box center [86, 89] width 97 height 74
click at [70, 67] on font "Guias" at bounding box center [60, 63] width 22 height 10
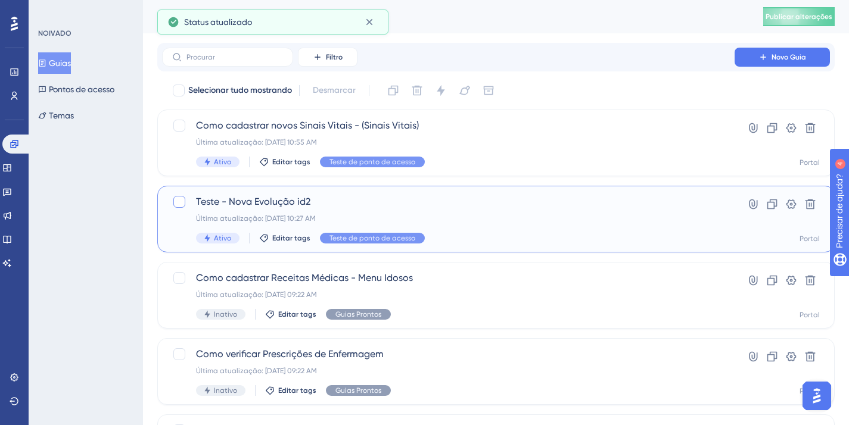
click at [176, 206] on div at bounding box center [179, 202] width 12 height 12
checkbox input "true"
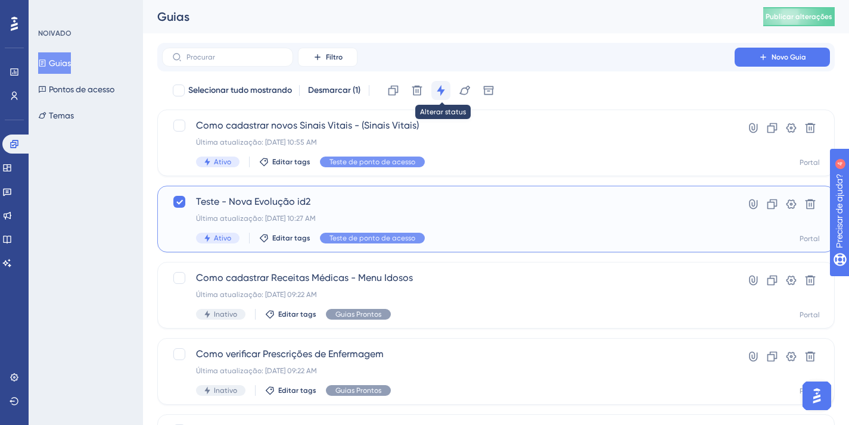
click at [443, 89] on icon at bounding box center [441, 91] width 12 height 12
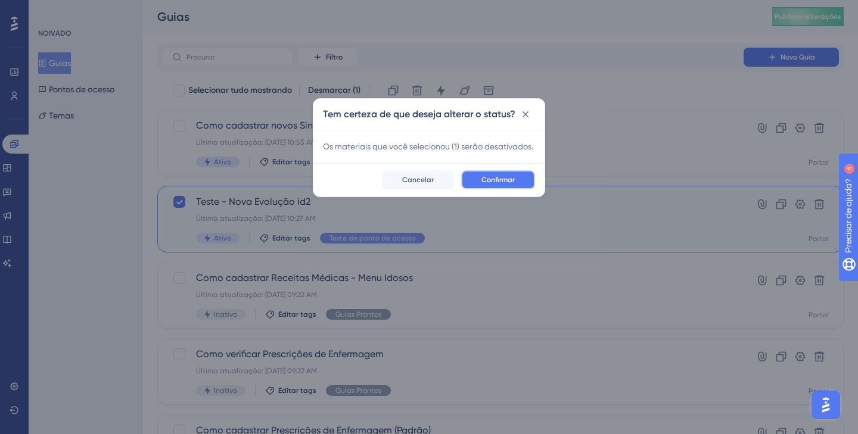
click at [503, 188] on button "Confirmar" at bounding box center [498, 179] width 74 height 19
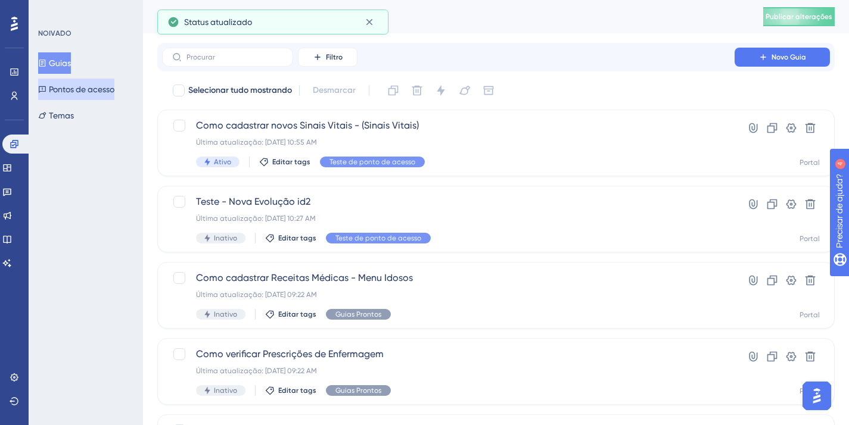
click at [85, 92] on font "Pontos de acesso" at bounding box center [82, 90] width 66 height 10
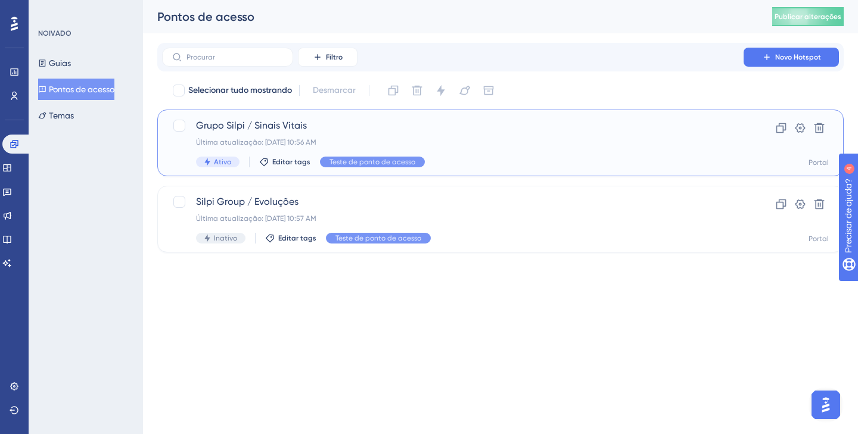
click at [274, 133] on div "Grupo Silpi / Sinais Vitais Última atualização: 08 de set. de 2025 10:56 AM Ati…" at bounding box center [453, 143] width 514 height 49
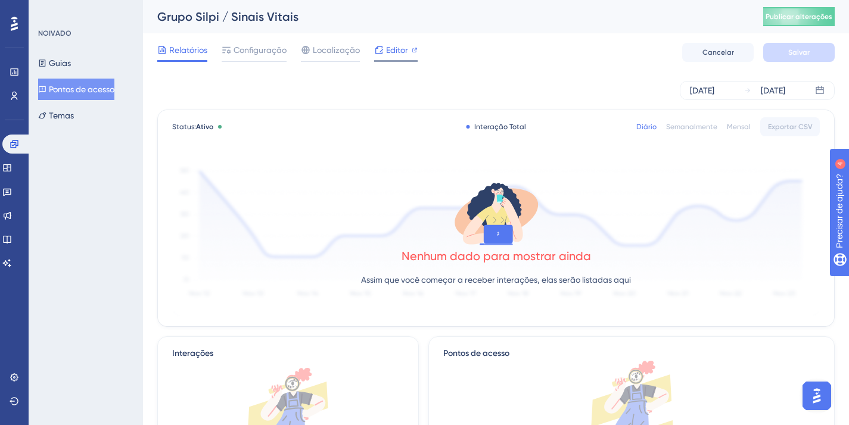
click at [399, 43] on span "Editor" at bounding box center [397, 50] width 22 height 14
click at [103, 85] on font "Pontos de acesso" at bounding box center [82, 90] width 66 height 10
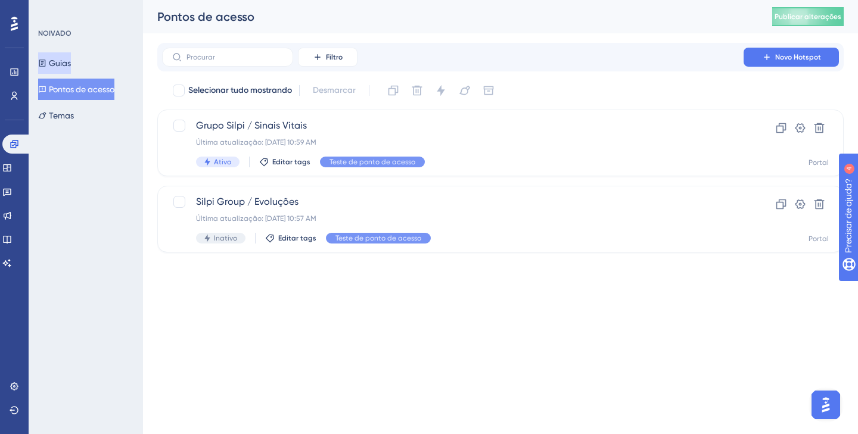
click at [43, 61] on button "Guias" at bounding box center [54, 62] width 33 height 21
